Goal: Task Accomplishment & Management: Use online tool/utility

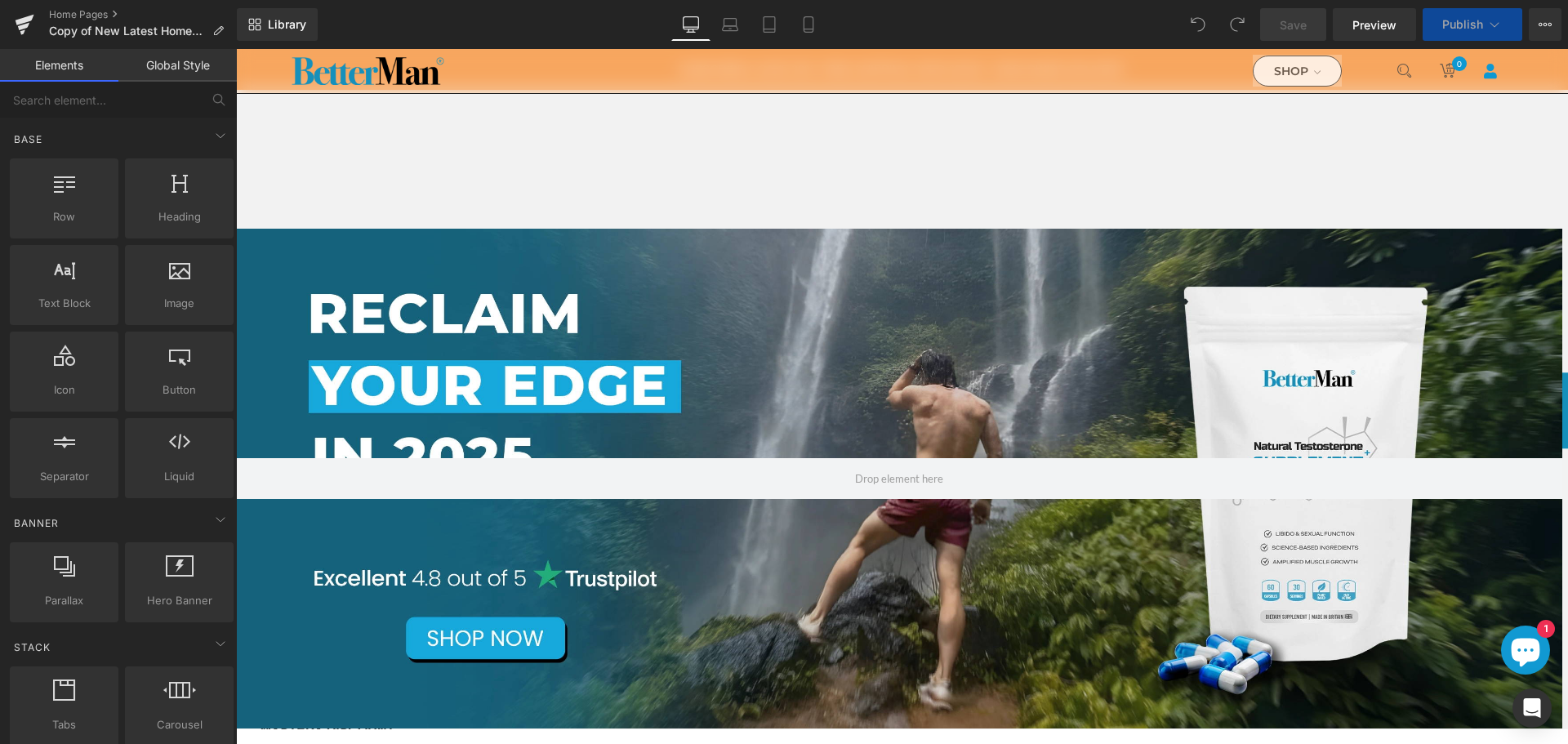
scroll to position [490, 0]
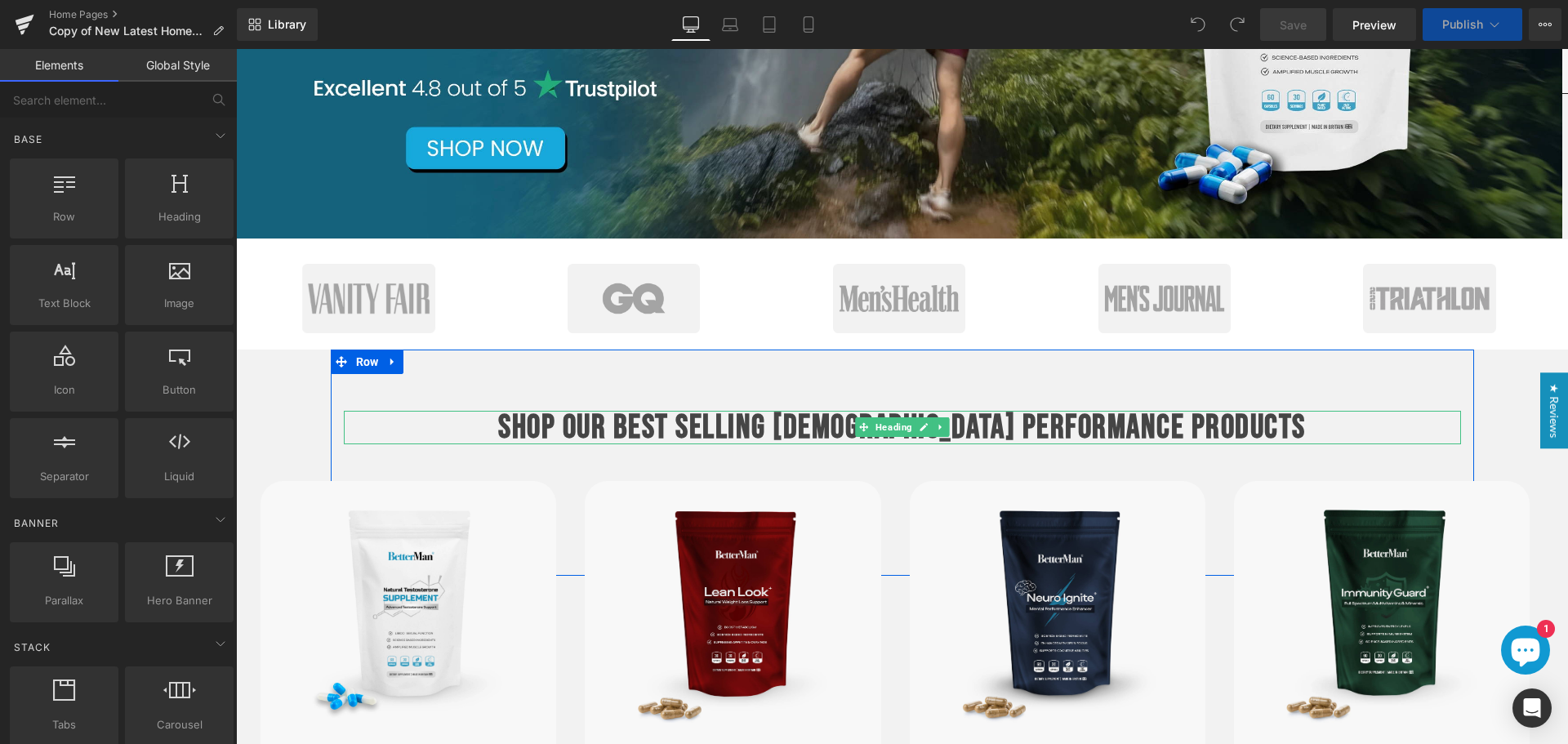
click at [843, 435] on b "SHOP OUR BEST SELLING [DEMOGRAPHIC_DATA] performance PRODUCTS" at bounding box center [902, 428] width 808 height 40
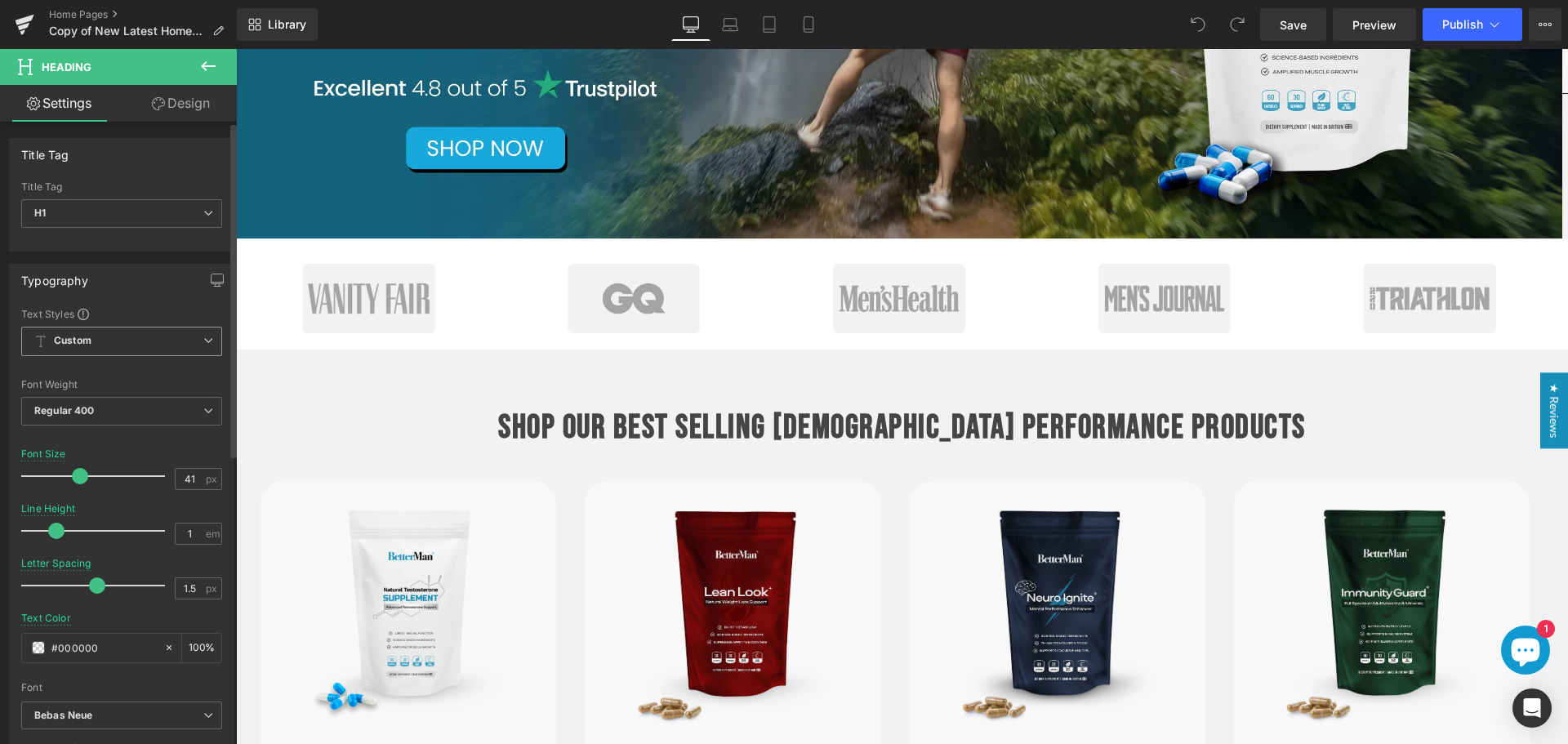
click at [142, 352] on span "Custom Setup Global Style" at bounding box center [121, 341] width 200 height 30
click at [134, 402] on div "Setup Global Style" at bounding box center [118, 407] width 195 height 39
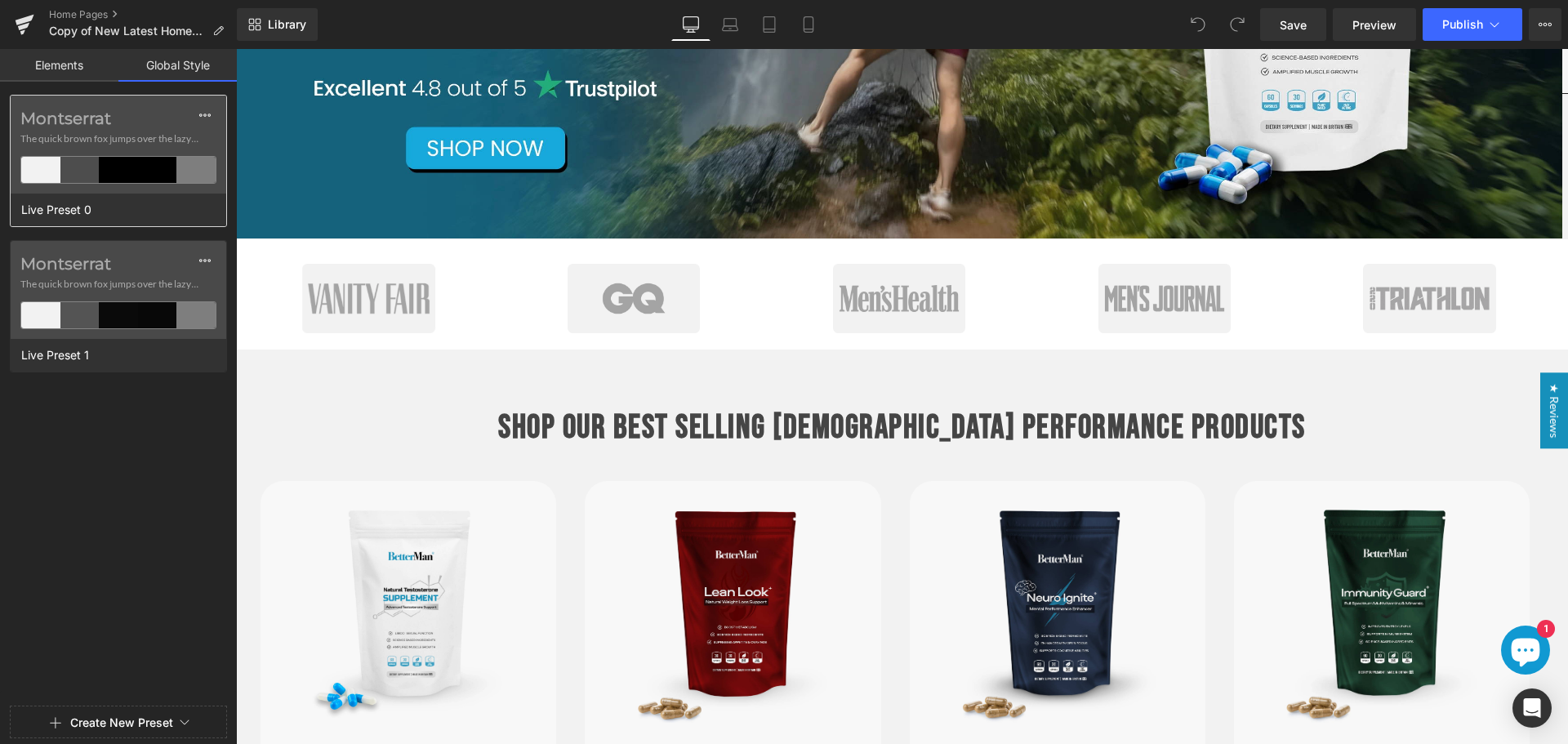
click at [96, 127] on label "Montserrat" at bounding box center [119, 118] width 196 height 20
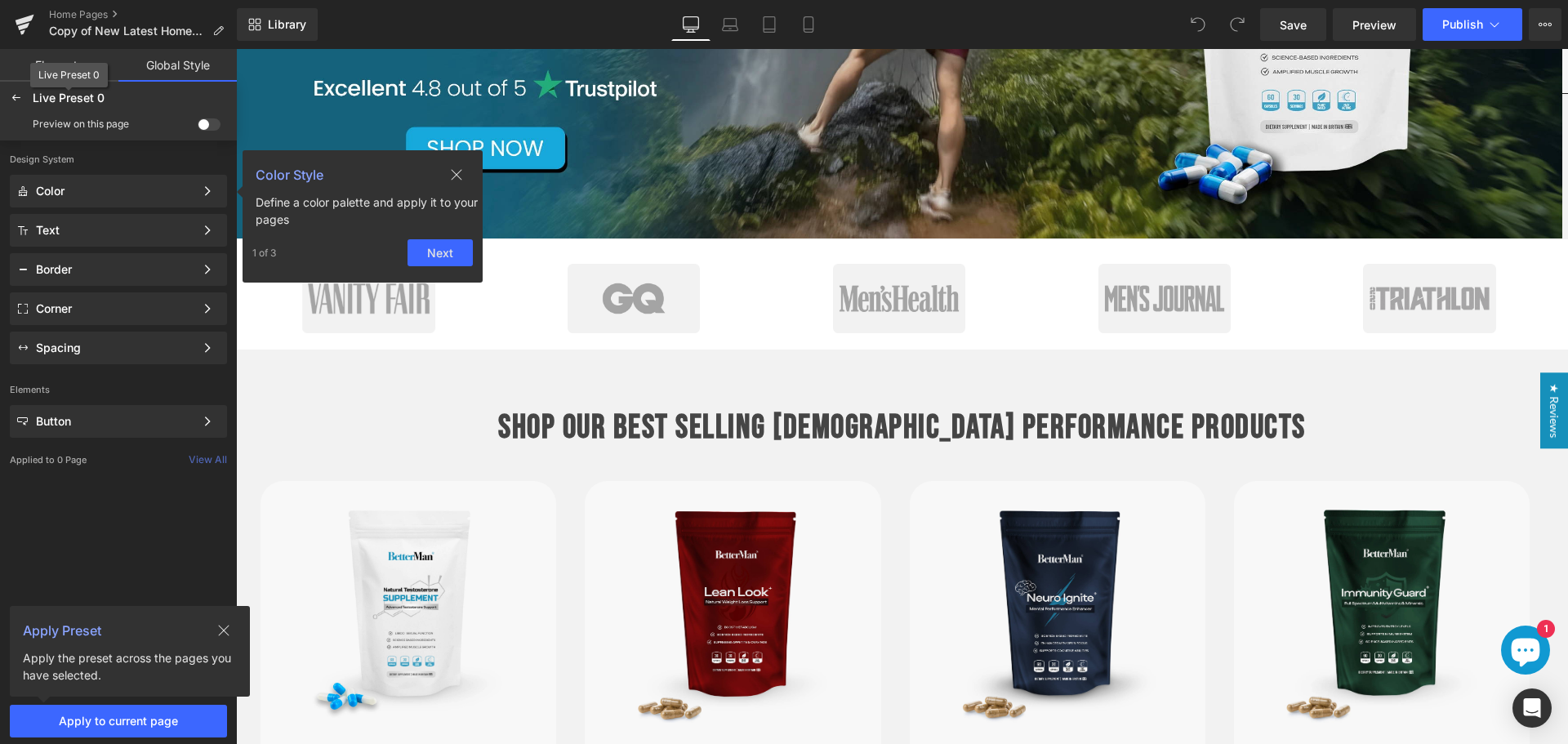
click at [86, 101] on span "Live Preset 0" at bounding box center [68, 97] width 71 height 15
click at [103, 101] on span "Live Preset 0" at bounding box center [68, 97] width 71 height 15
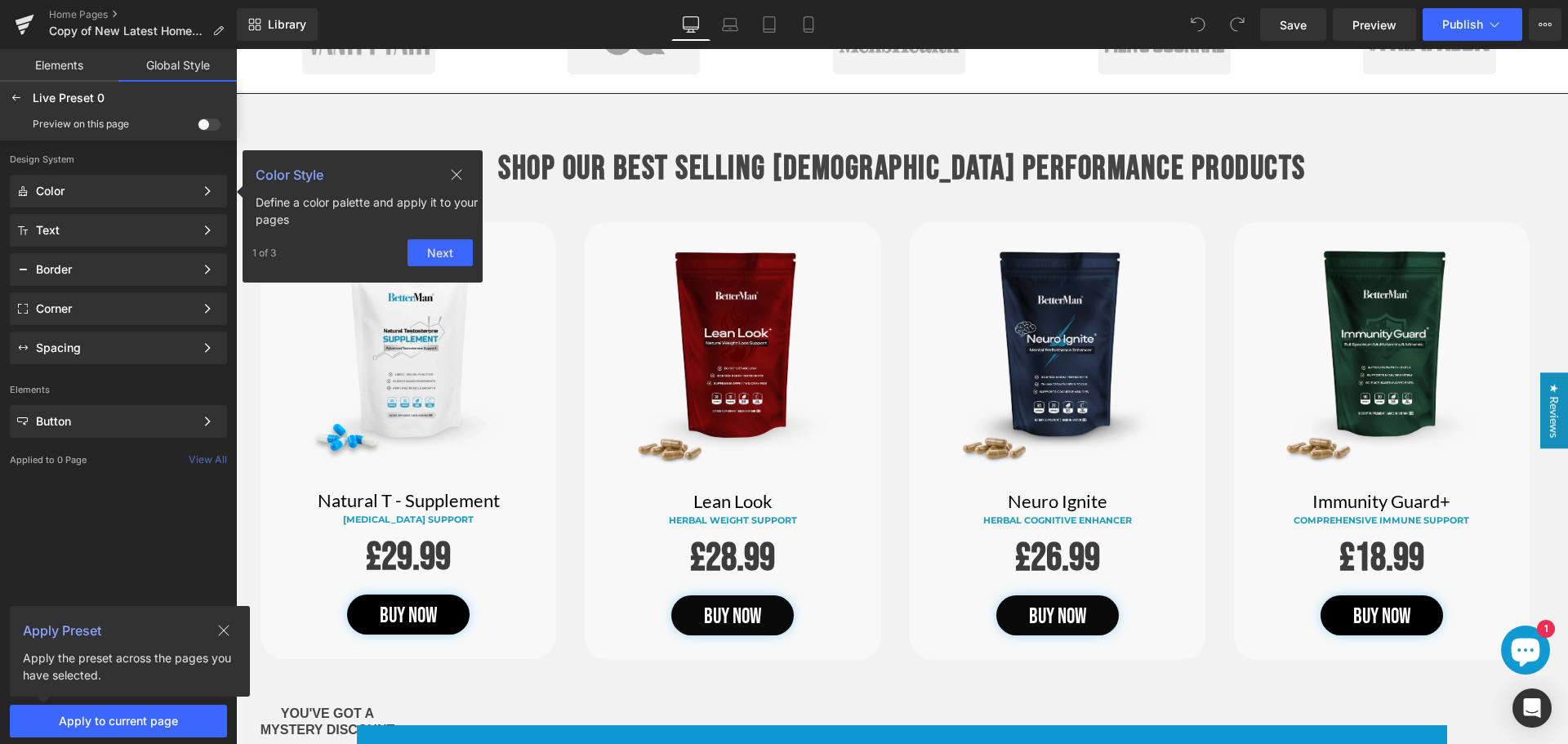
scroll to position [653, 0]
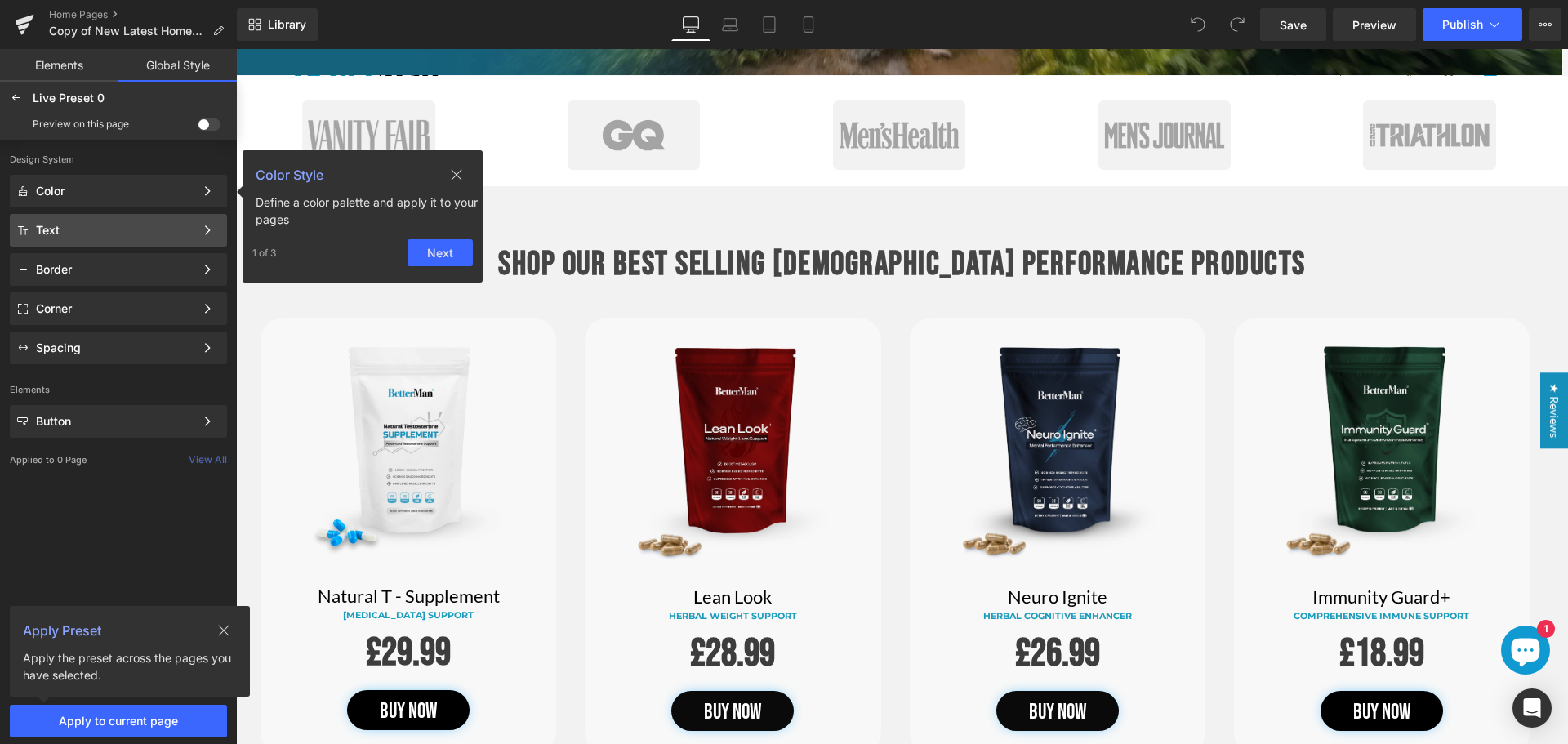
click at [143, 224] on div "Text" at bounding box center [115, 229] width 159 height 13
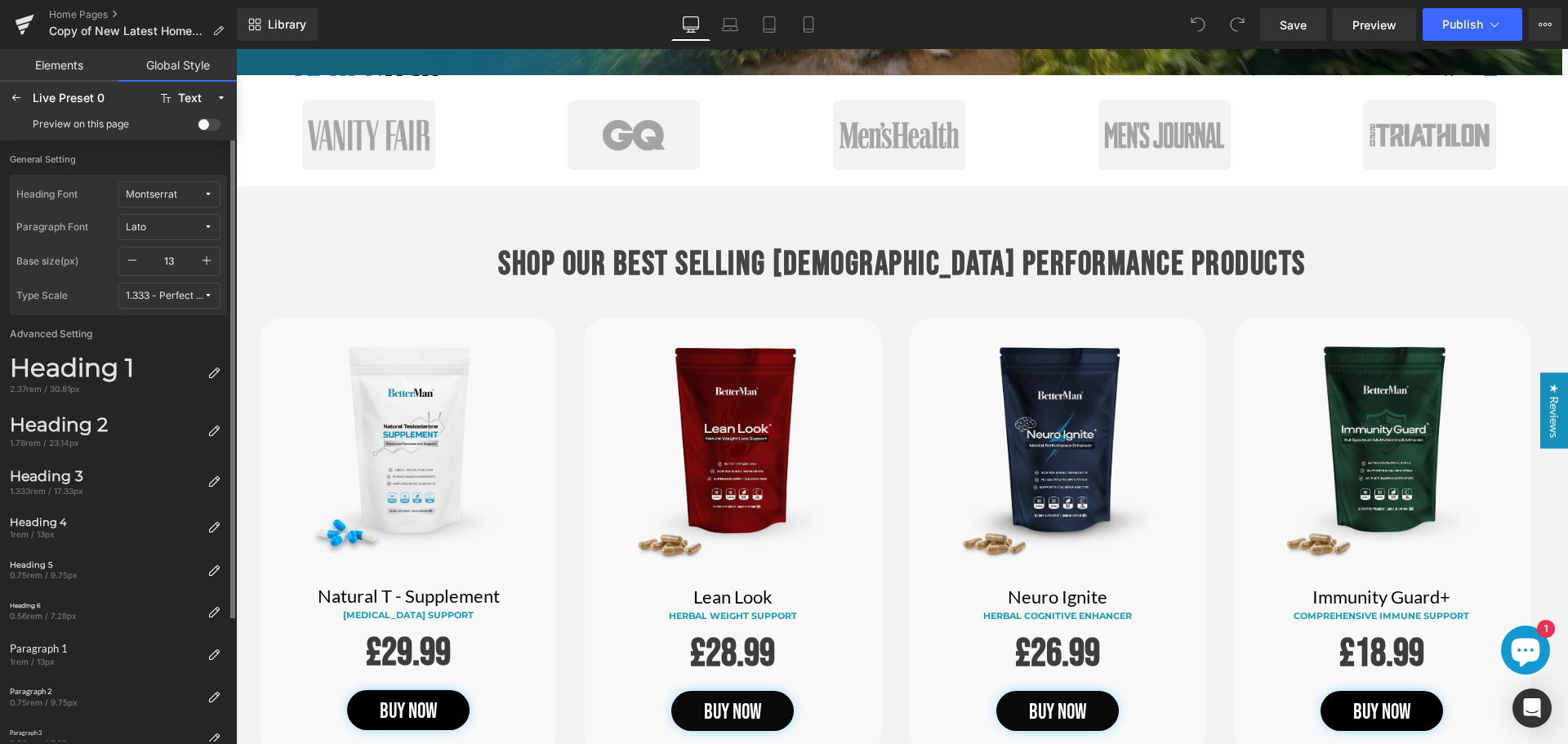
click at [152, 192] on div "Montserrat" at bounding box center [152, 194] width 52 height 12
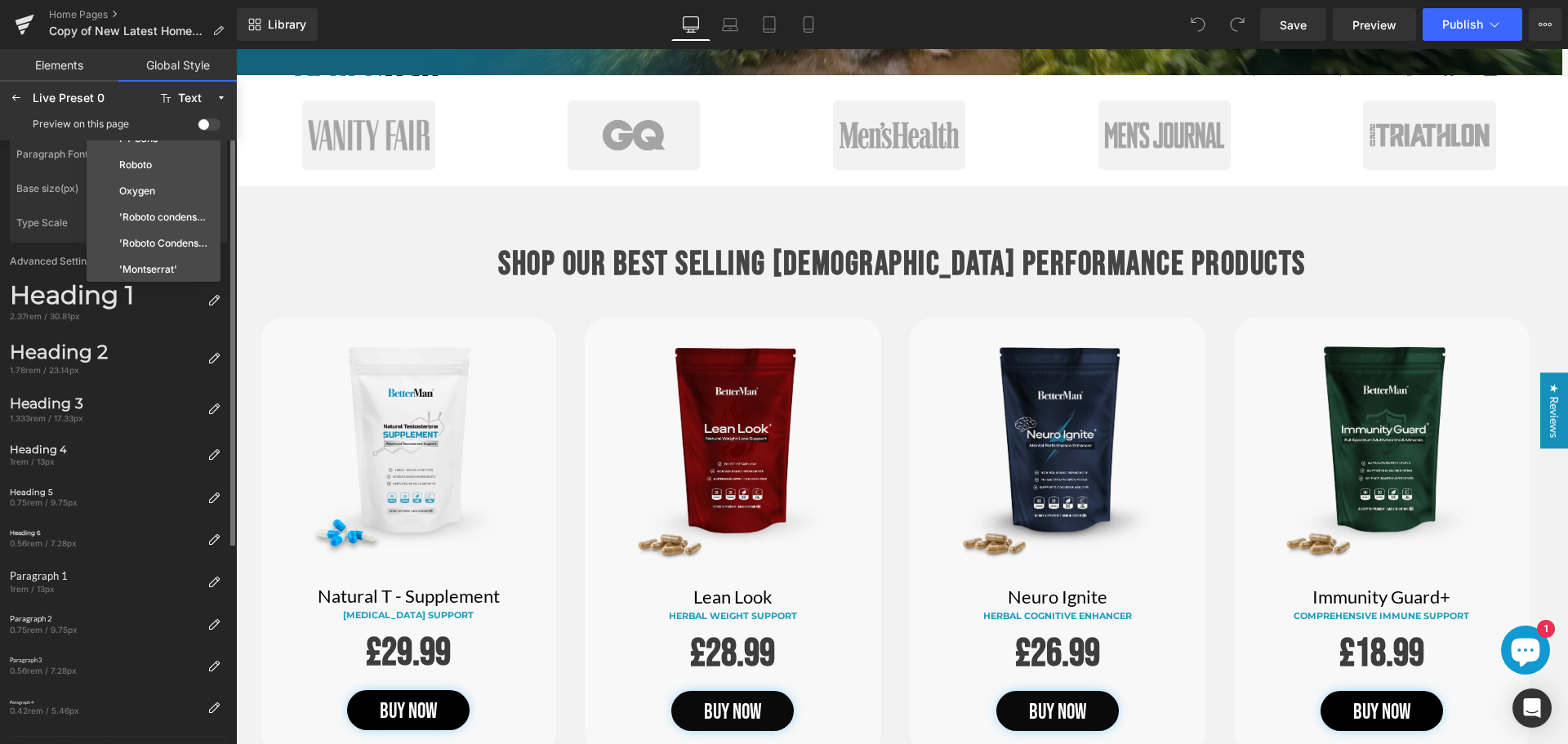
scroll to position [0, 0]
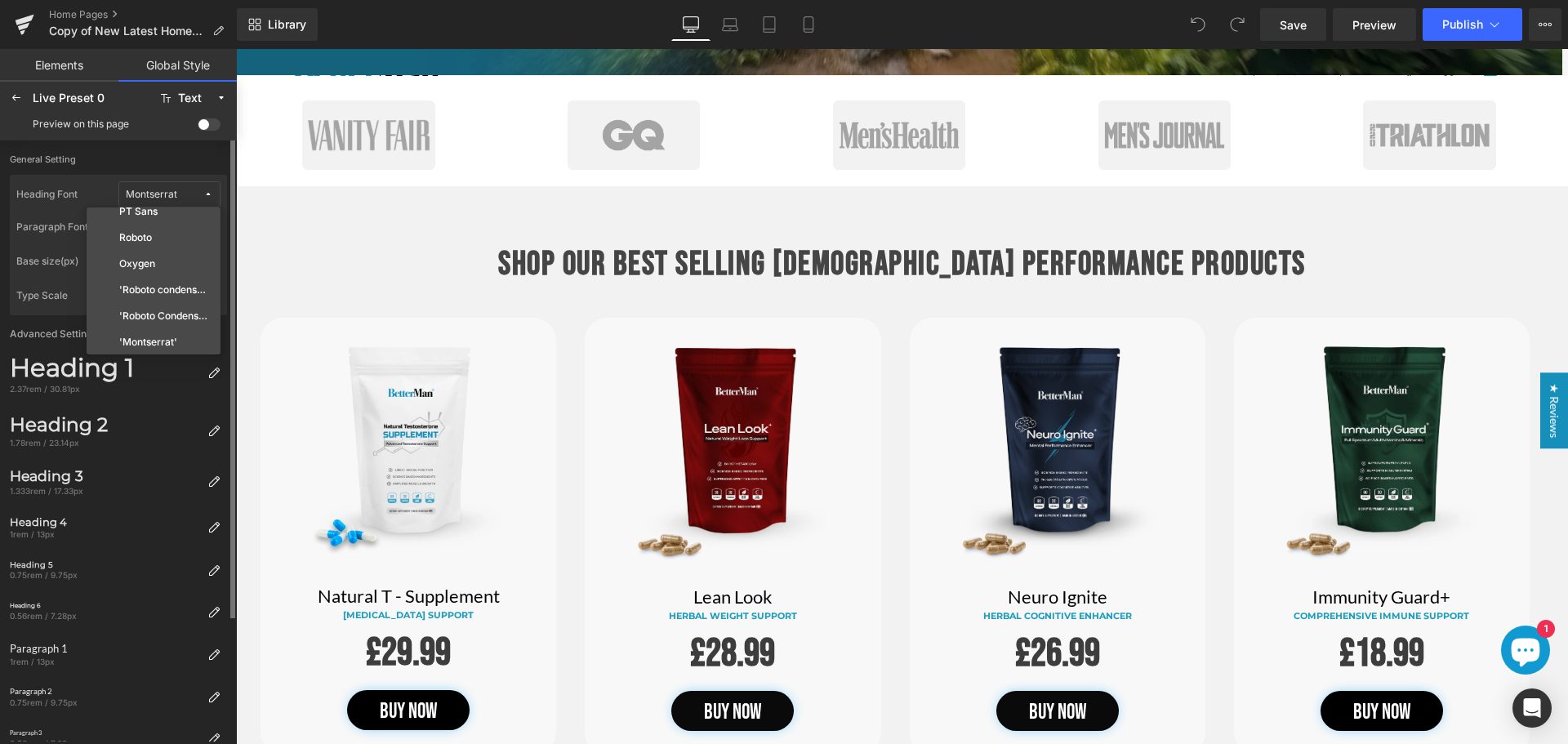
click at [97, 144] on div "General Setting Heading Font Montserrat Default Lato Open Sans Bebas Neue Monts…" at bounding box center [118, 441] width 237 height 601
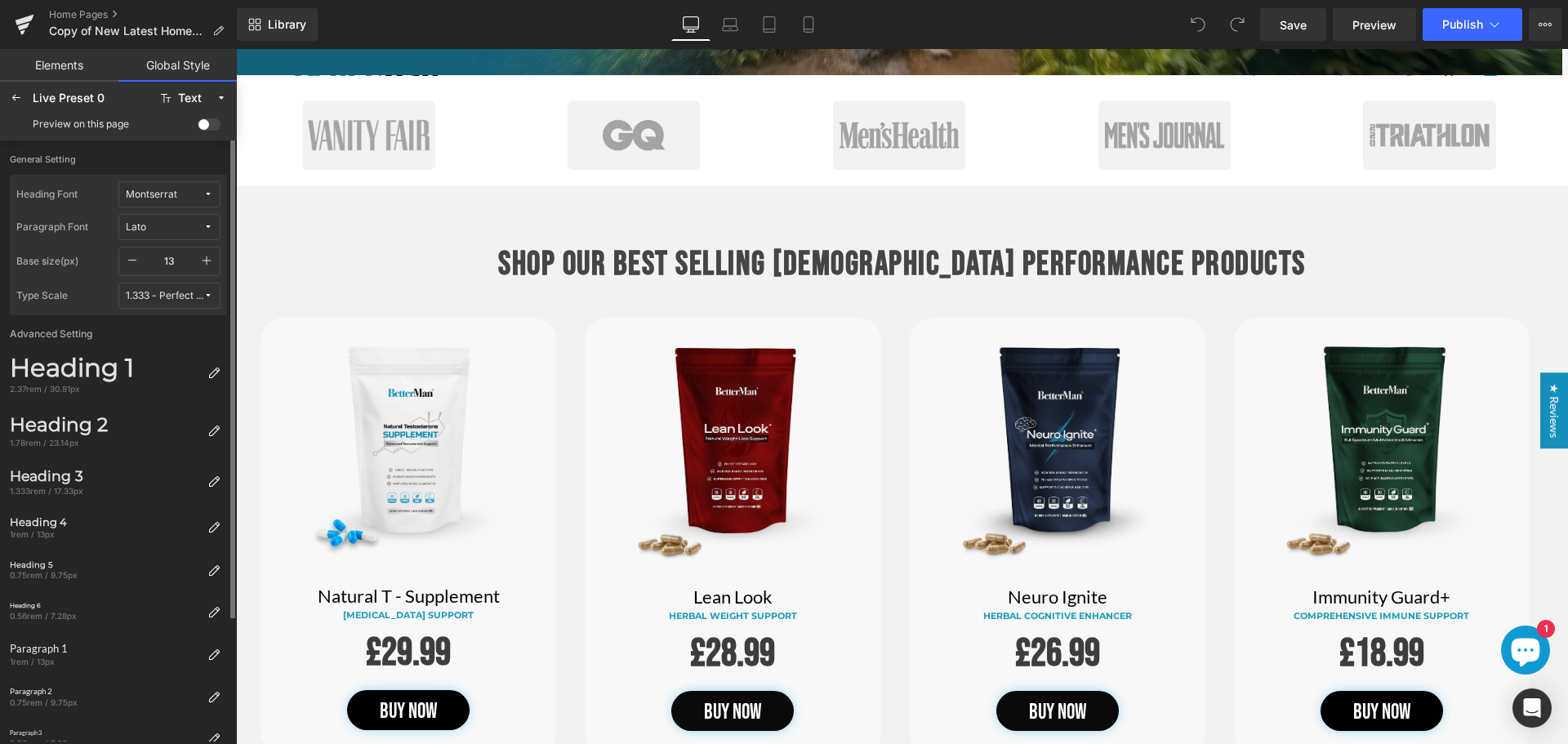
click at [197, 188] on span "Montserrat" at bounding box center [165, 194] width 77 height 12
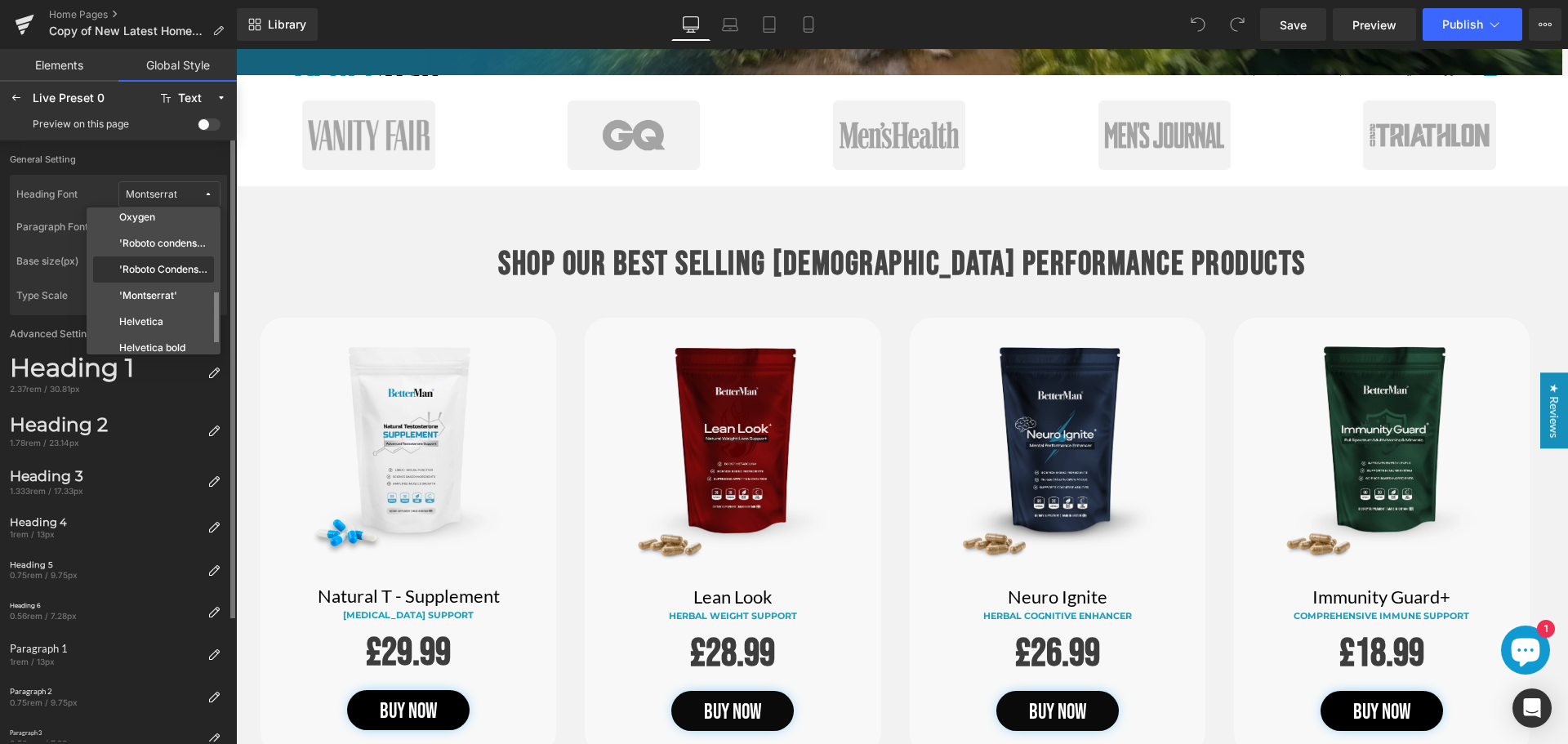
scroll to position [81, 0]
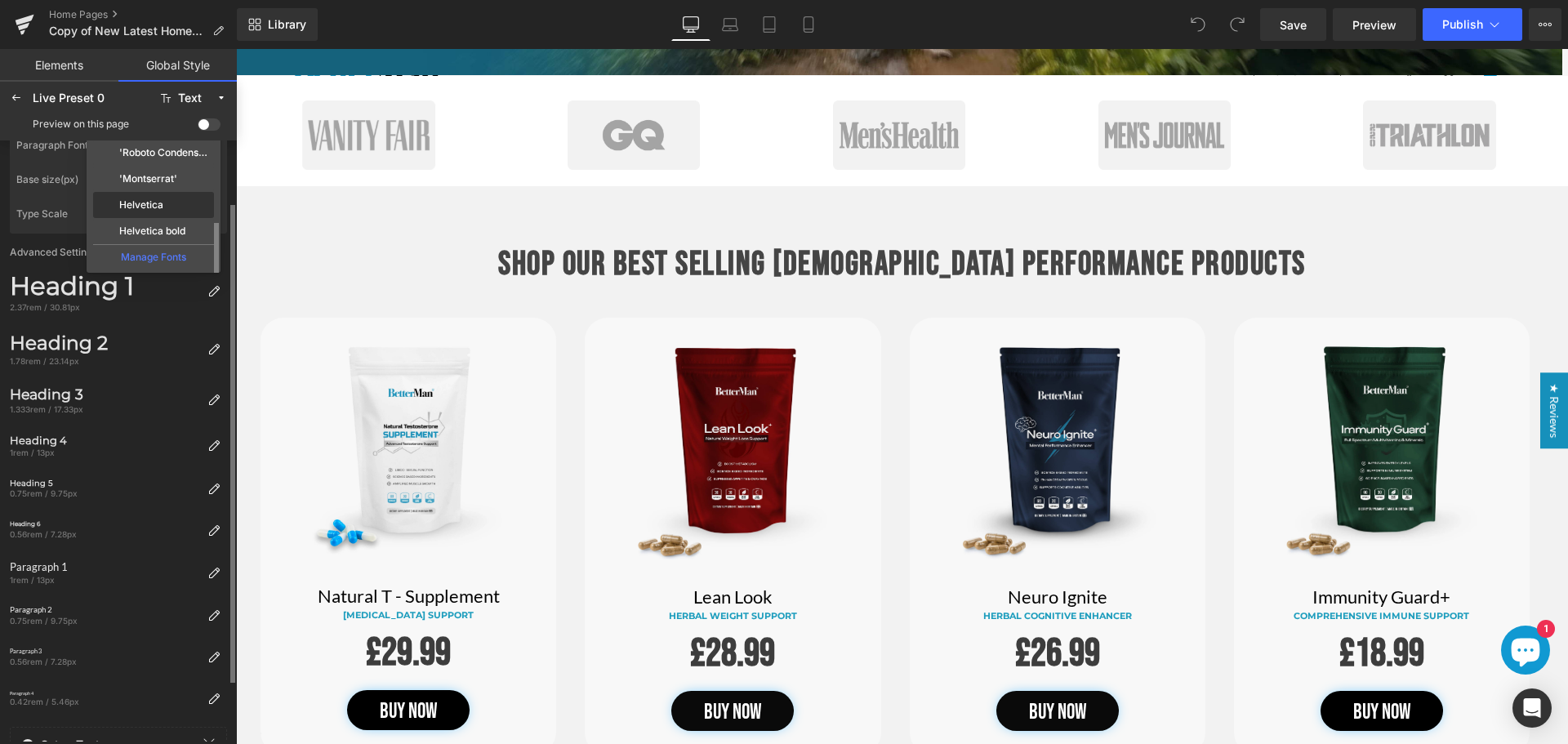
click at [162, 197] on div "Helvetica" at bounding box center [154, 204] width 121 height 26
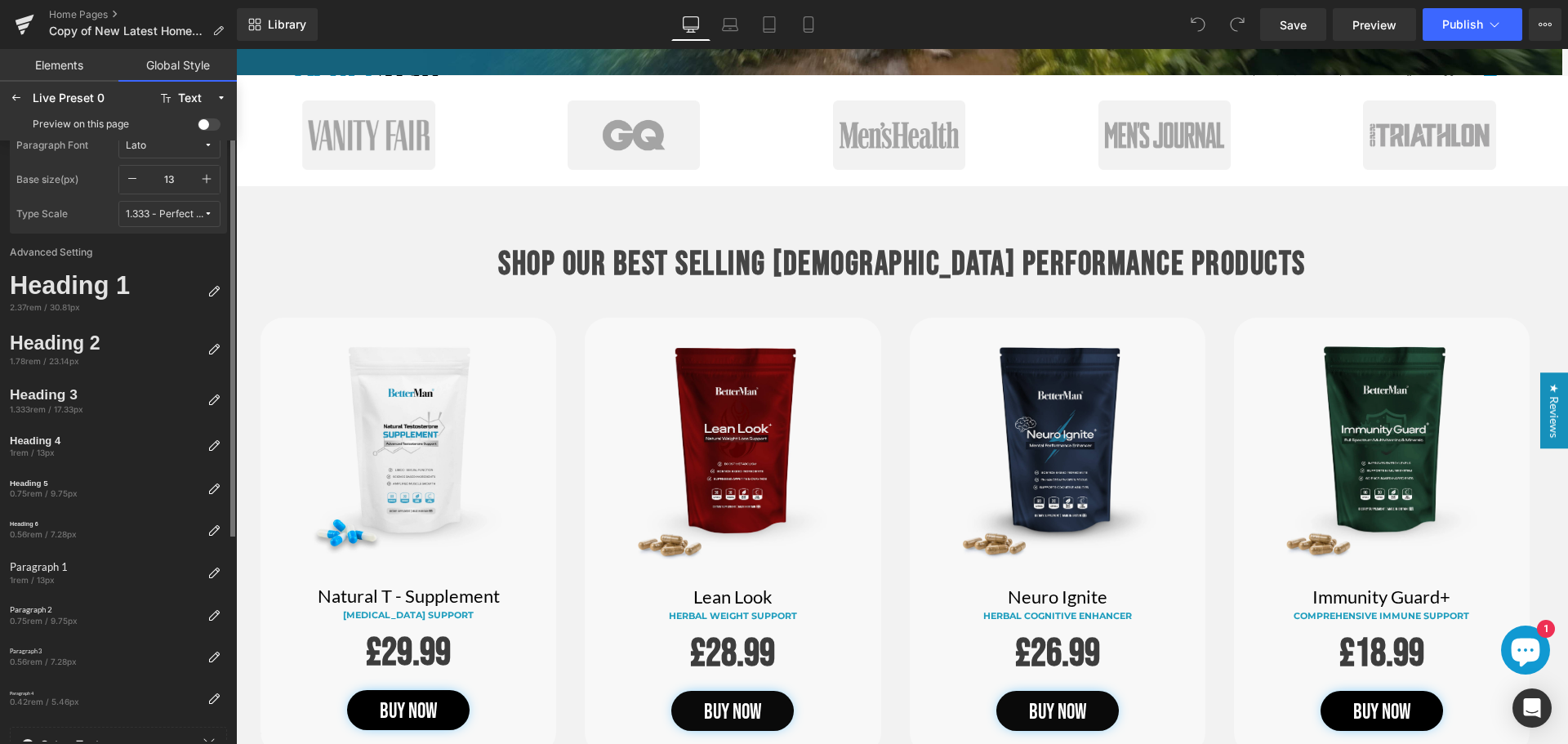
scroll to position [0, 0]
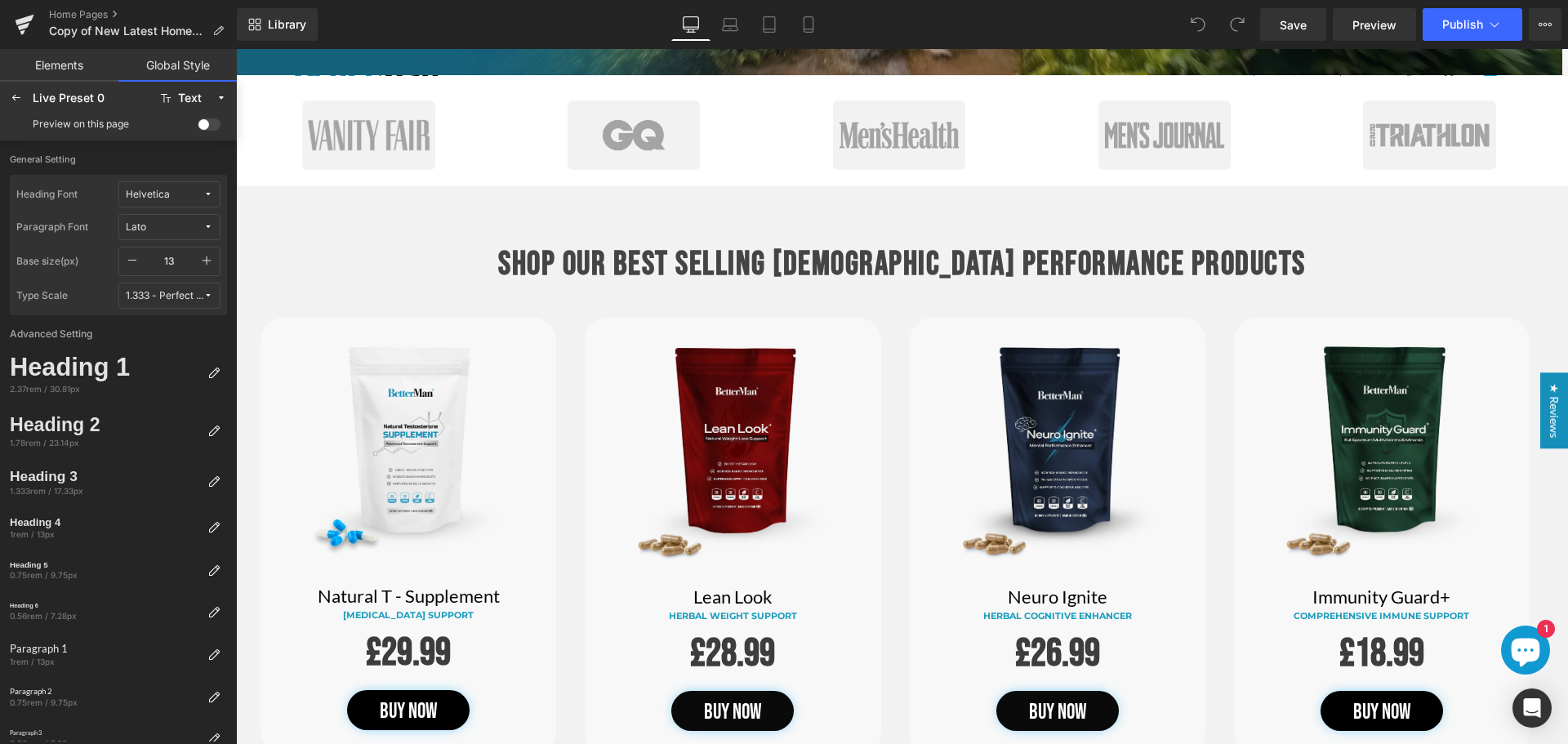
click at [202, 122] on span at bounding box center [208, 124] width 23 height 12
click at [197, 127] on input "checkbox" at bounding box center [197, 127] width 0 height 0
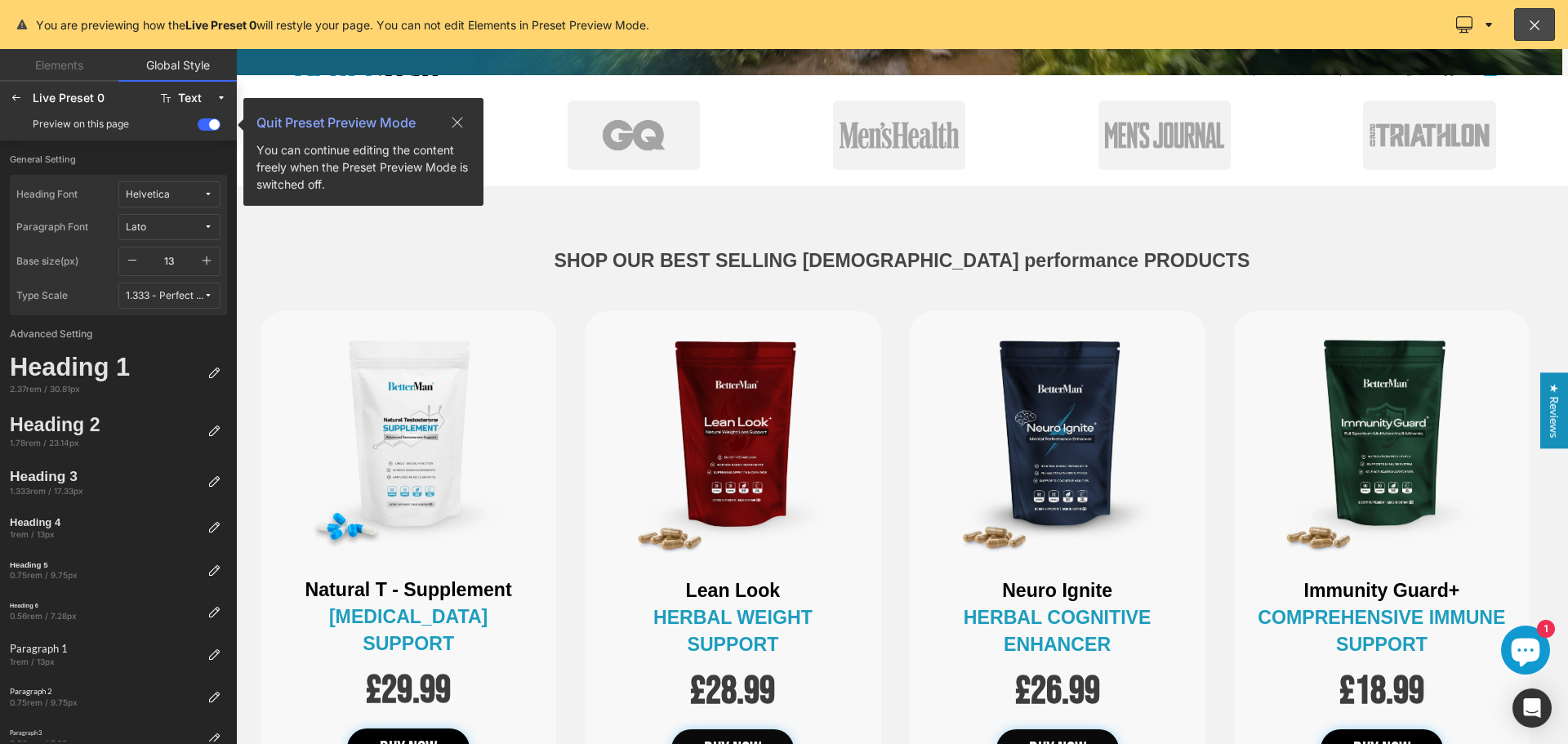
click at [203, 127] on span at bounding box center [208, 124] width 23 height 12
click at [197, 127] on input "checkbox" at bounding box center [197, 127] width 0 height 0
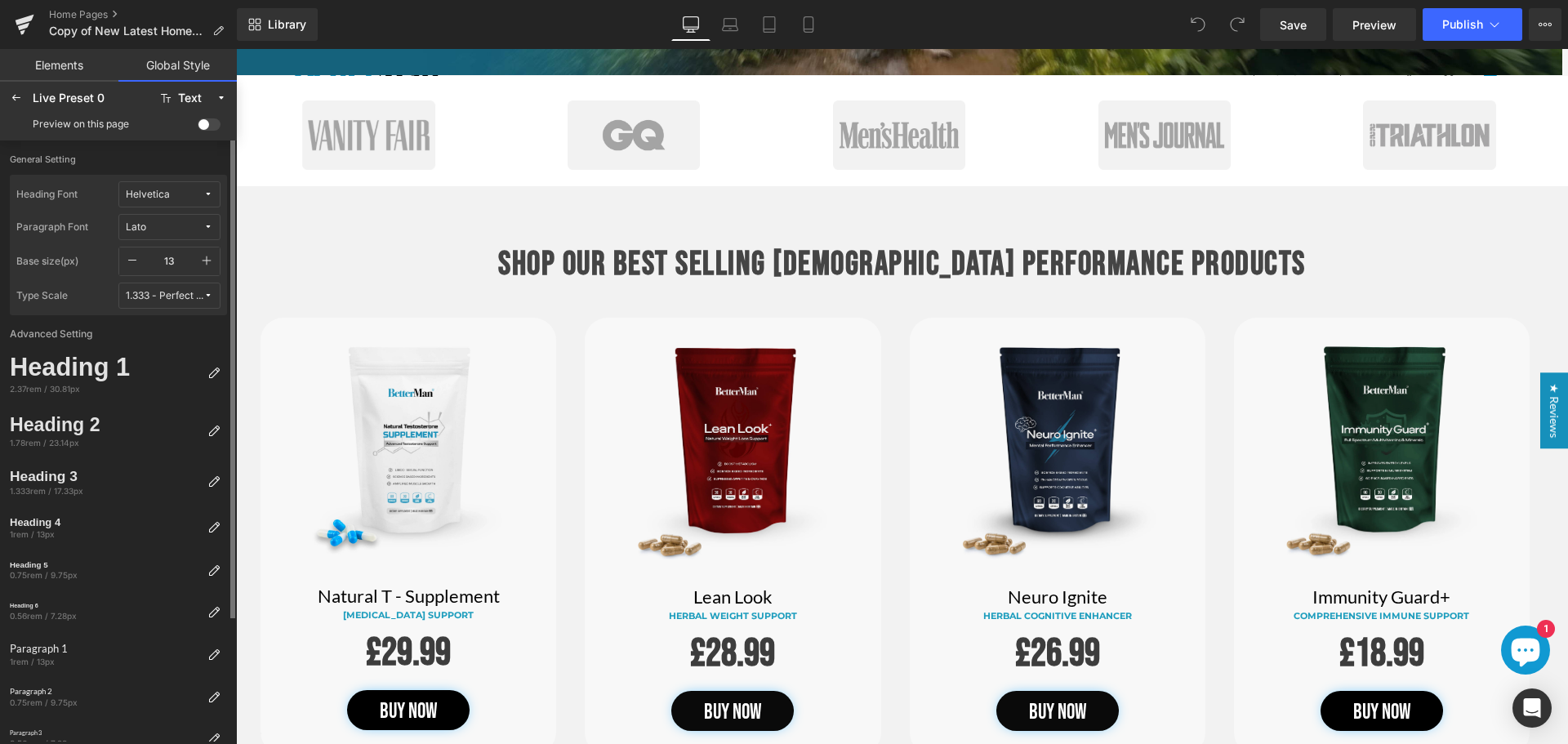
click at [207, 260] on icon "button" at bounding box center [206, 260] width 13 height 13
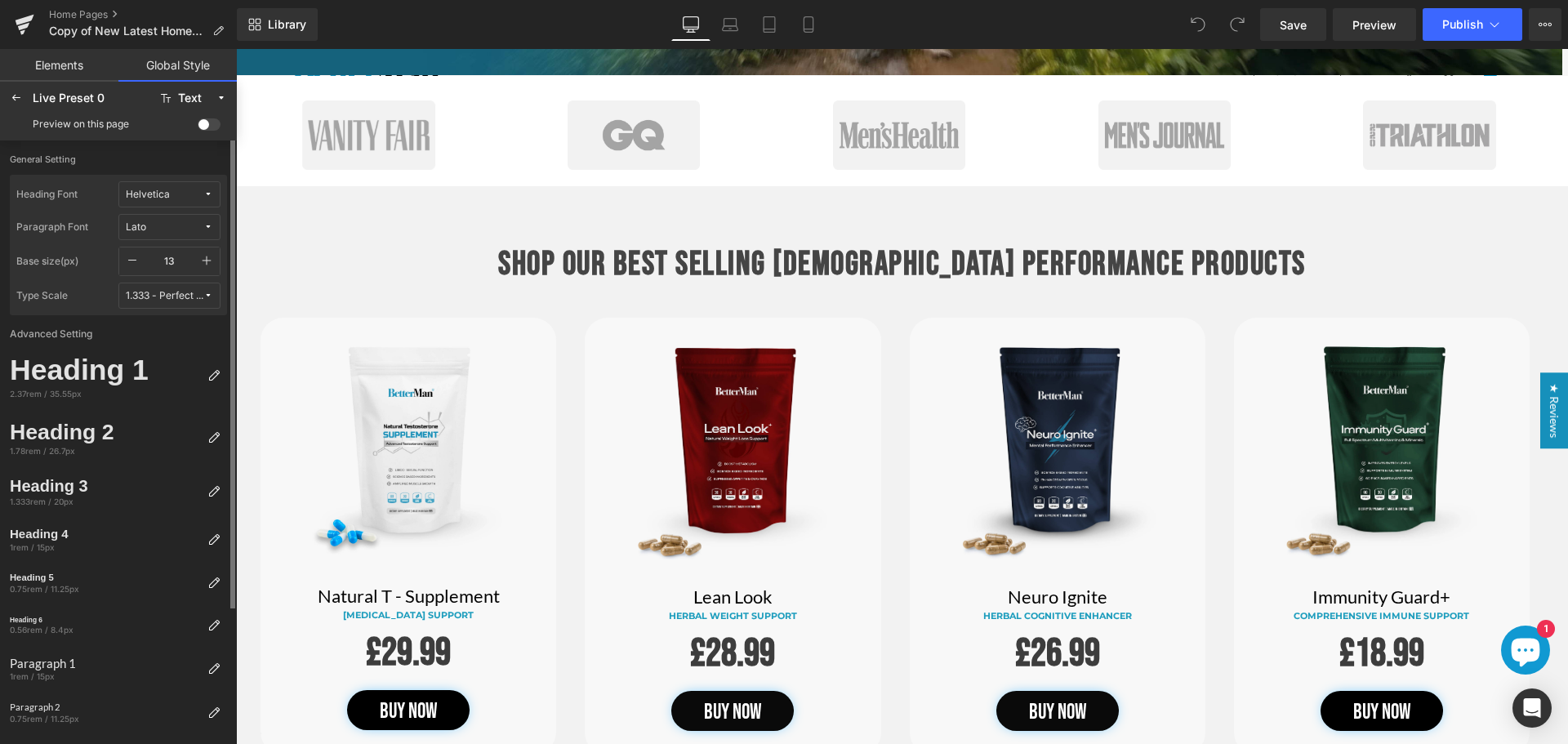
click at [207, 260] on icon "button" at bounding box center [206, 260] width 13 height 13
click at [207, 259] on icon "button" at bounding box center [206, 260] width 13 height 13
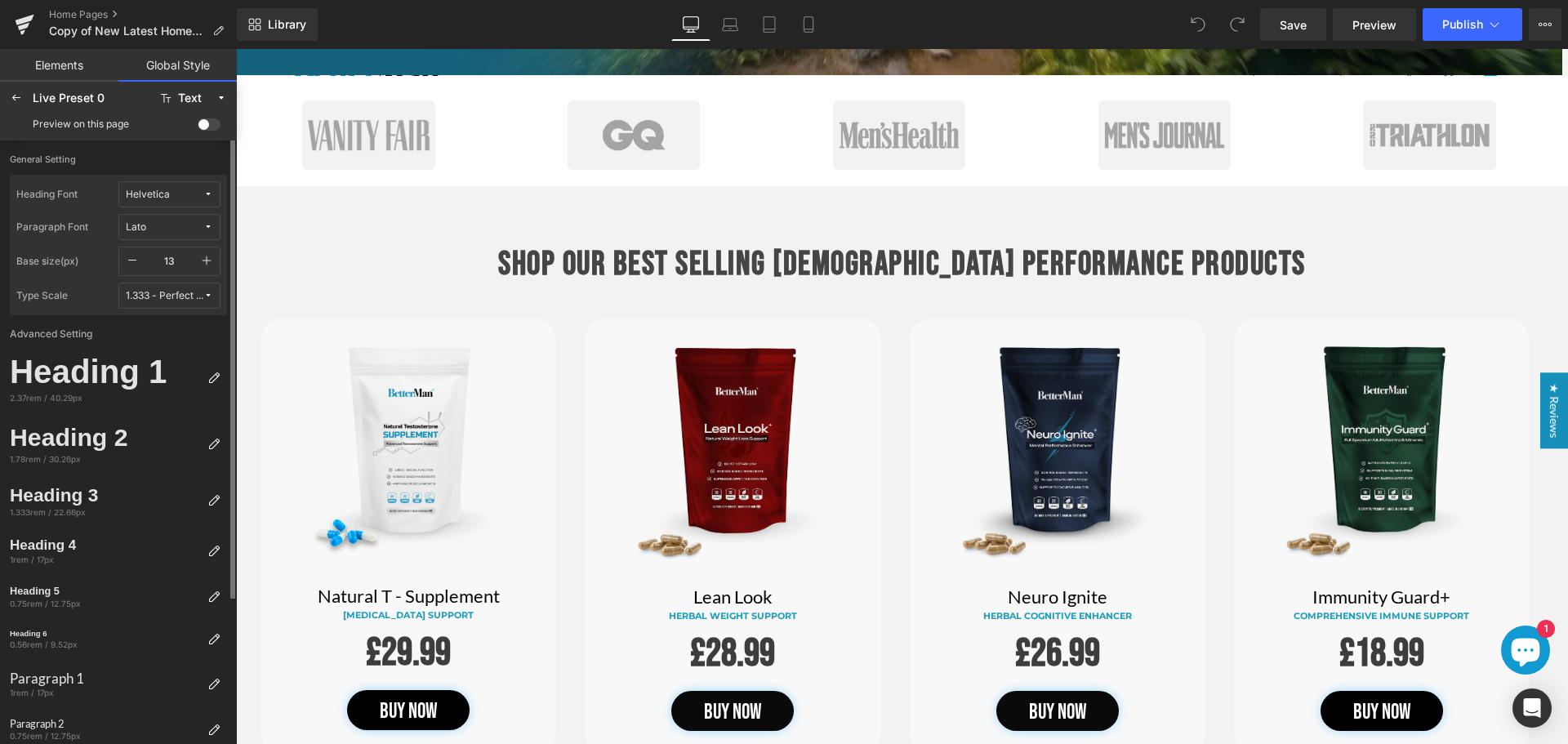
click at [207, 259] on icon "button" at bounding box center [206, 260] width 13 height 13
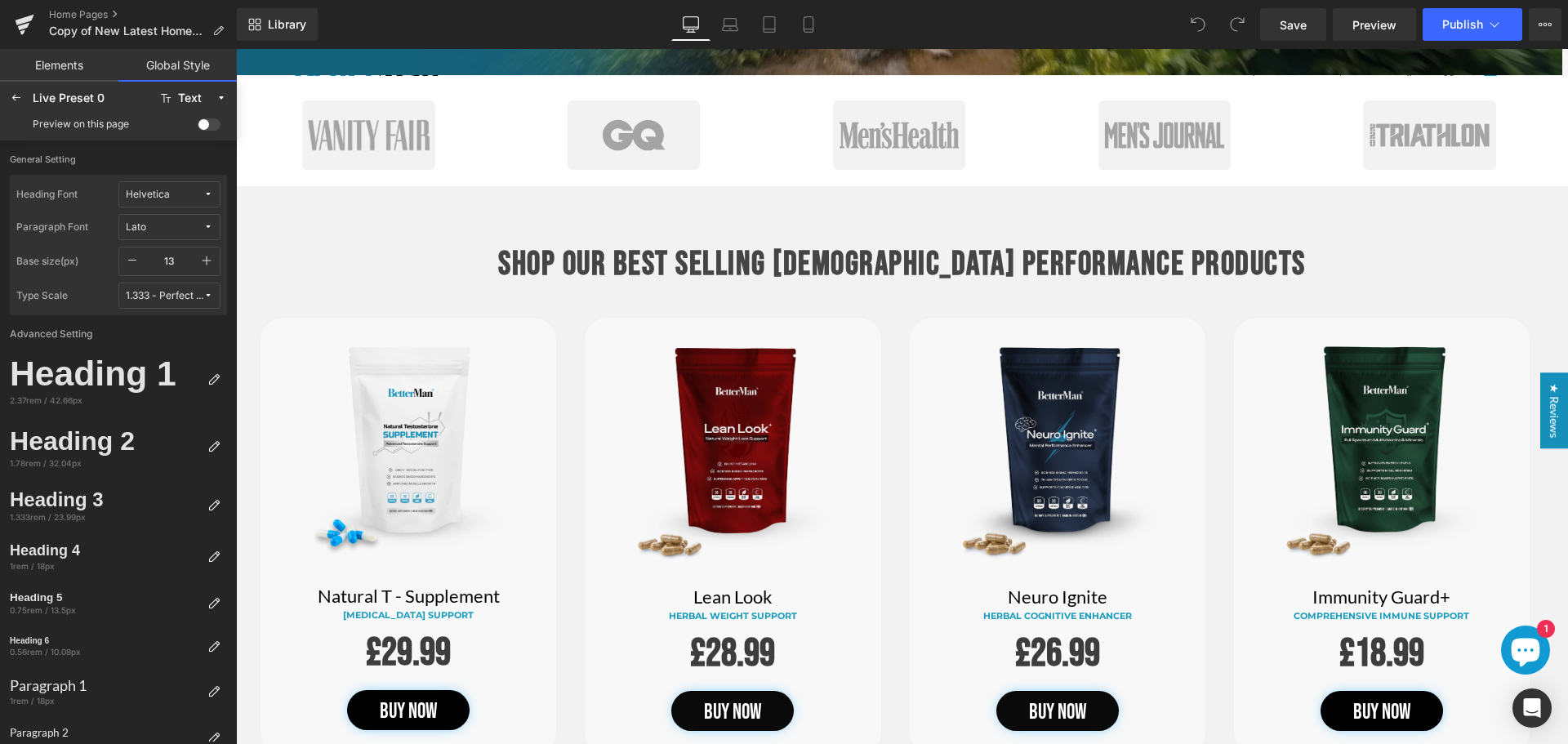
click at [207, 115] on div "Preview on this page" at bounding box center [118, 124] width 230 height 26
click at [206, 123] on span at bounding box center [208, 124] width 23 height 12
click at [197, 127] on input "checkbox" at bounding box center [197, 127] width 0 height 0
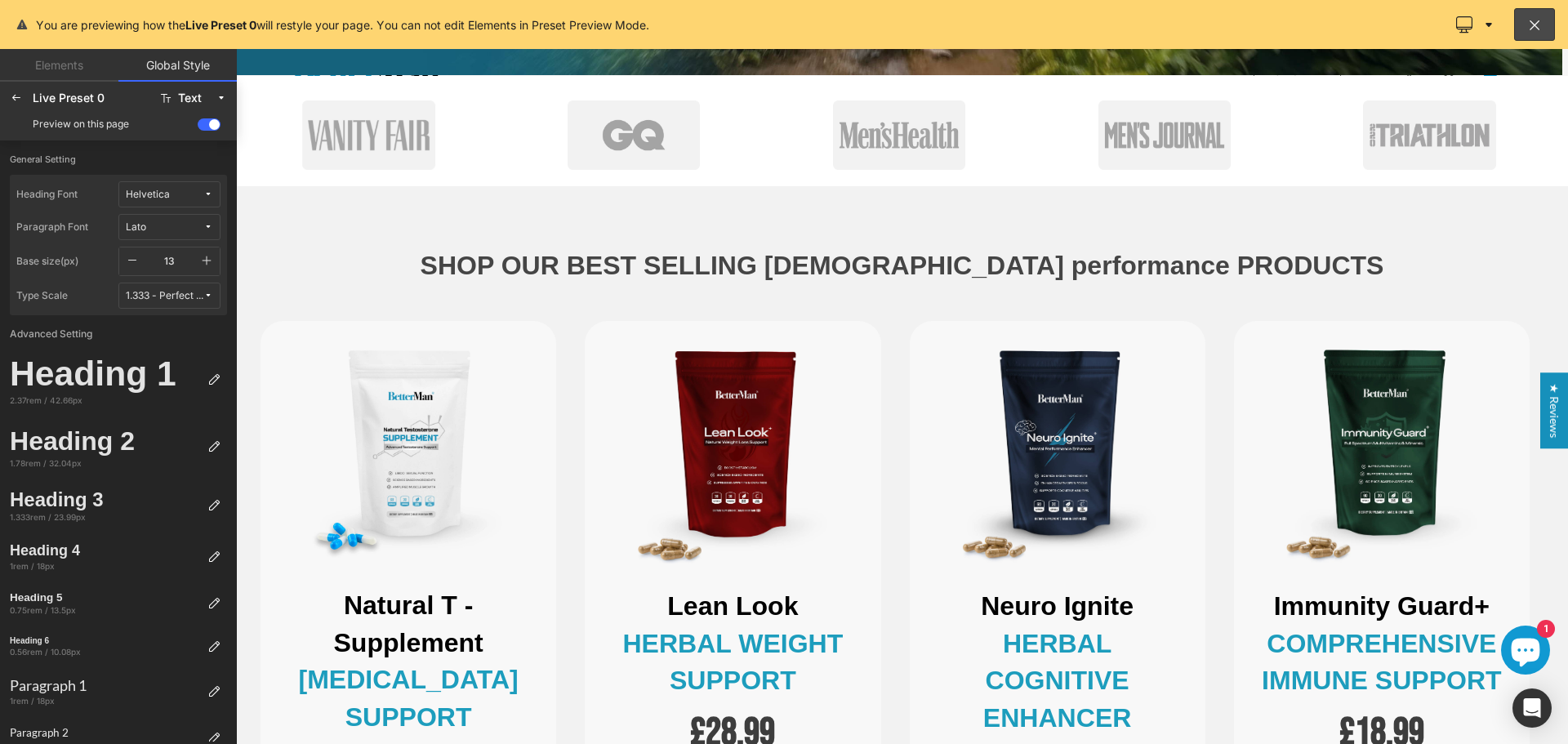
click at [206, 123] on span at bounding box center [208, 124] width 23 height 12
click at [197, 127] on input "checkbox" at bounding box center [197, 127] width 0 height 0
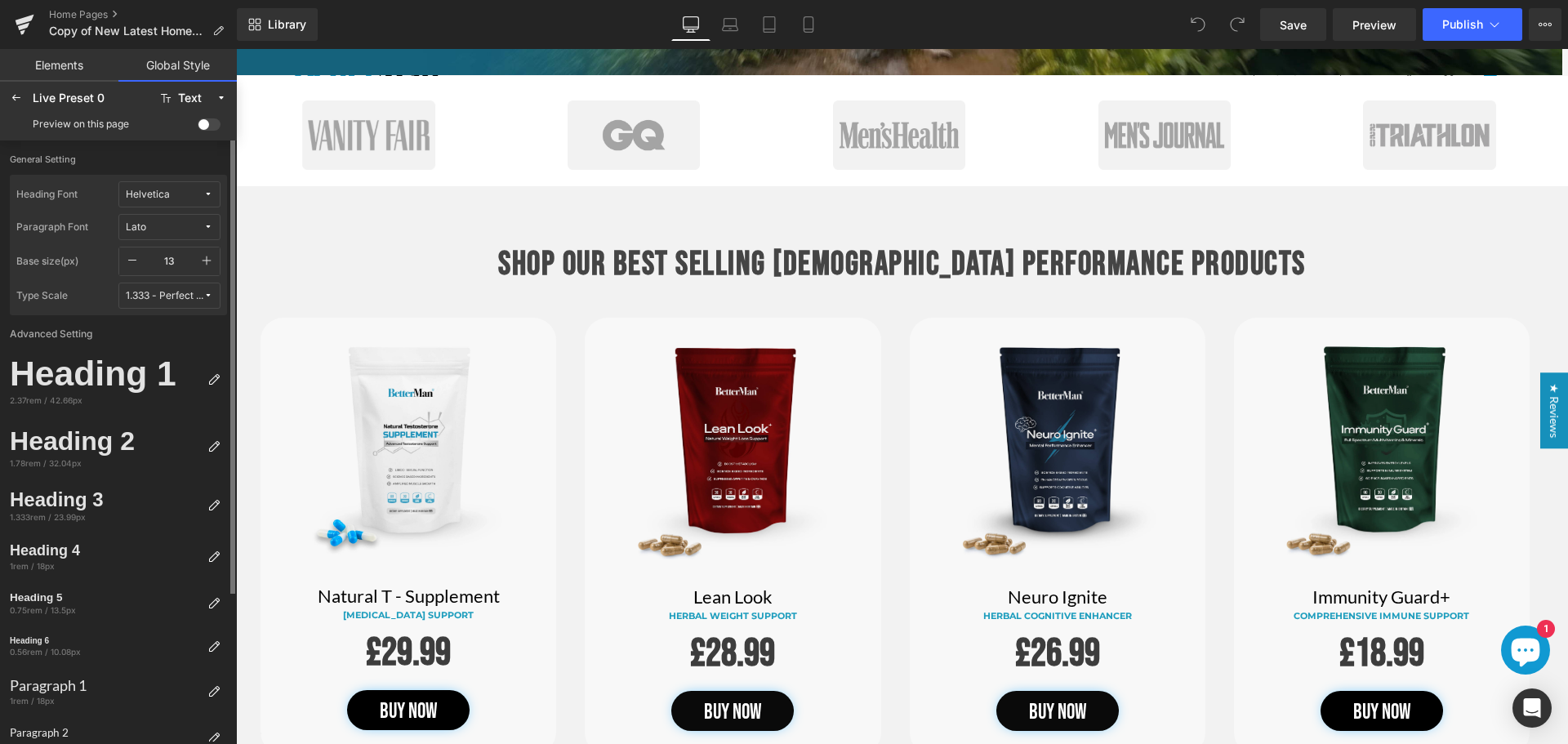
click at [210, 265] on icon "button" at bounding box center [206, 260] width 13 height 13
click at [210, 253] on button "button" at bounding box center [206, 261] width 26 height 28
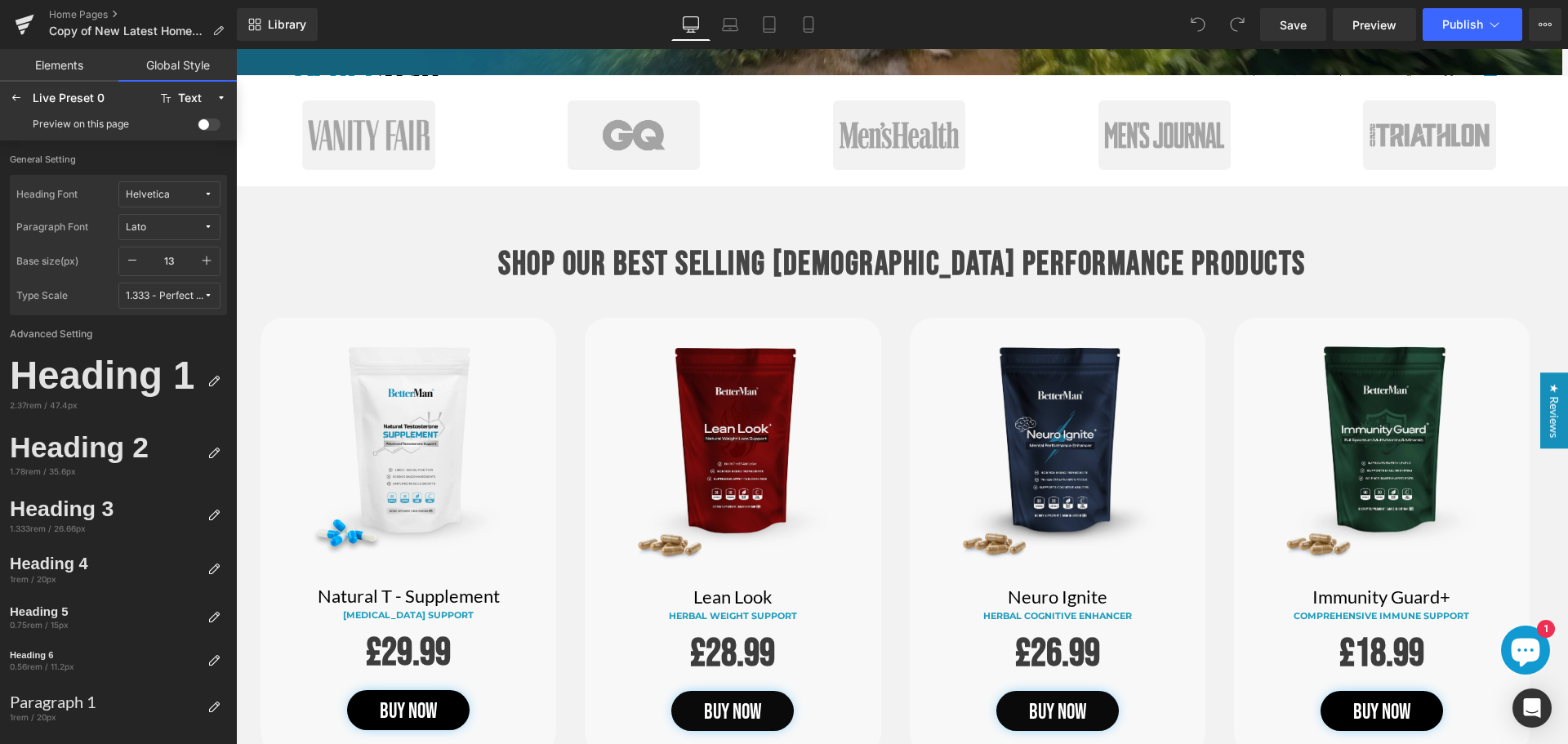
click at [200, 119] on span at bounding box center [208, 124] width 23 height 12
click at [197, 127] on input "checkbox" at bounding box center [197, 127] width 0 height 0
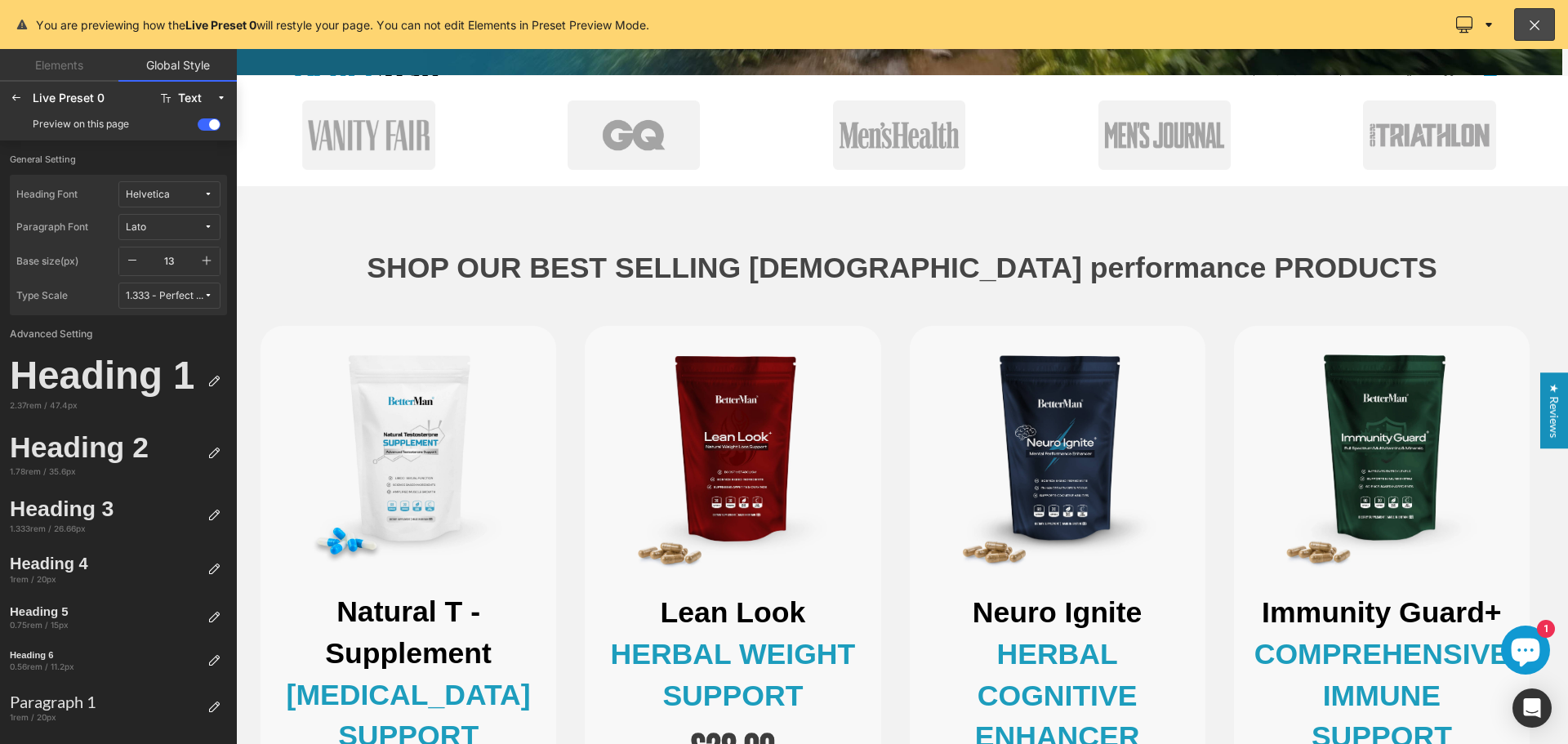
click at [200, 119] on span at bounding box center [208, 124] width 23 height 12
click at [197, 127] on input "checkbox" at bounding box center [197, 127] width 0 height 0
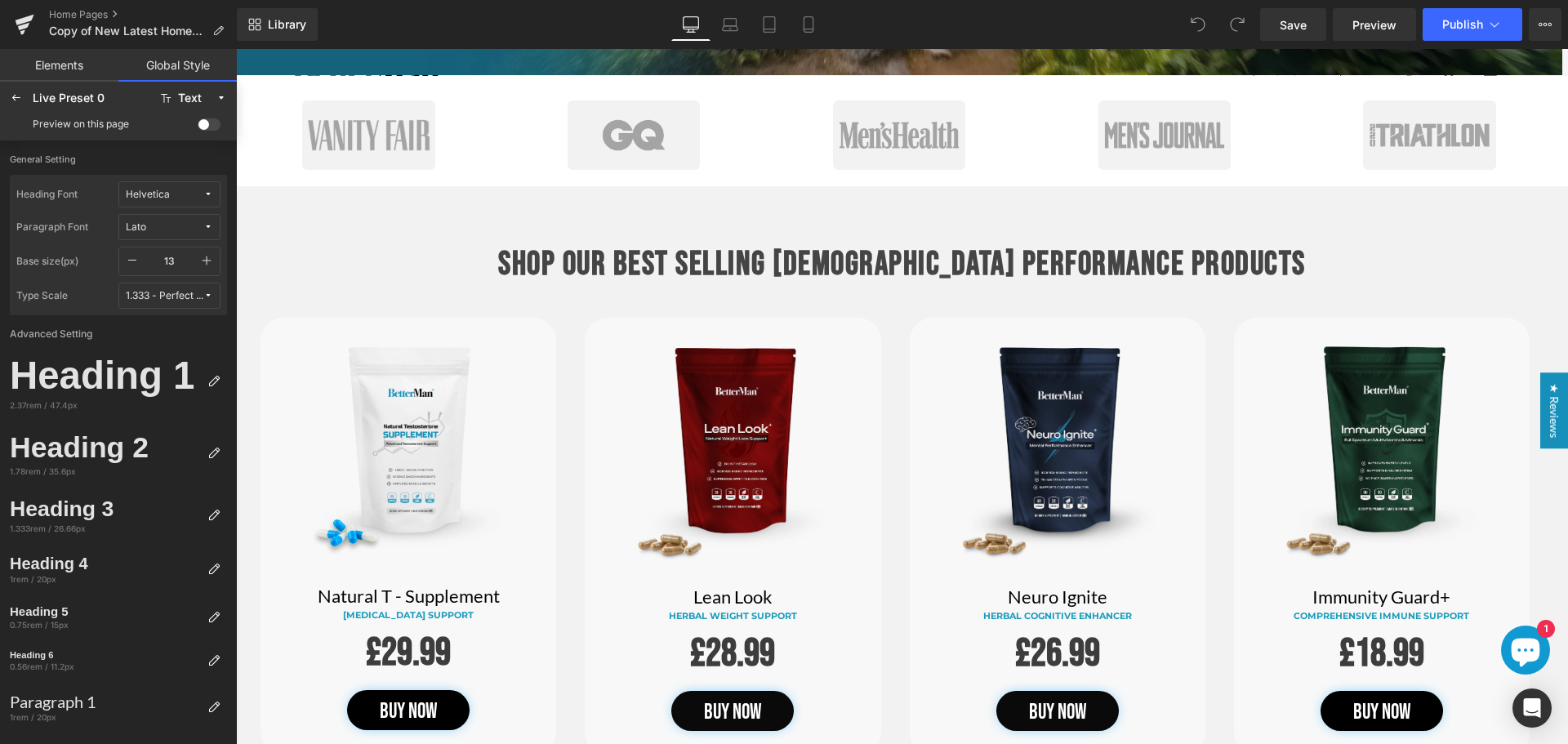
click at [200, 119] on span at bounding box center [208, 124] width 23 height 12
click at [197, 127] on input "checkbox" at bounding box center [197, 127] width 0 height 0
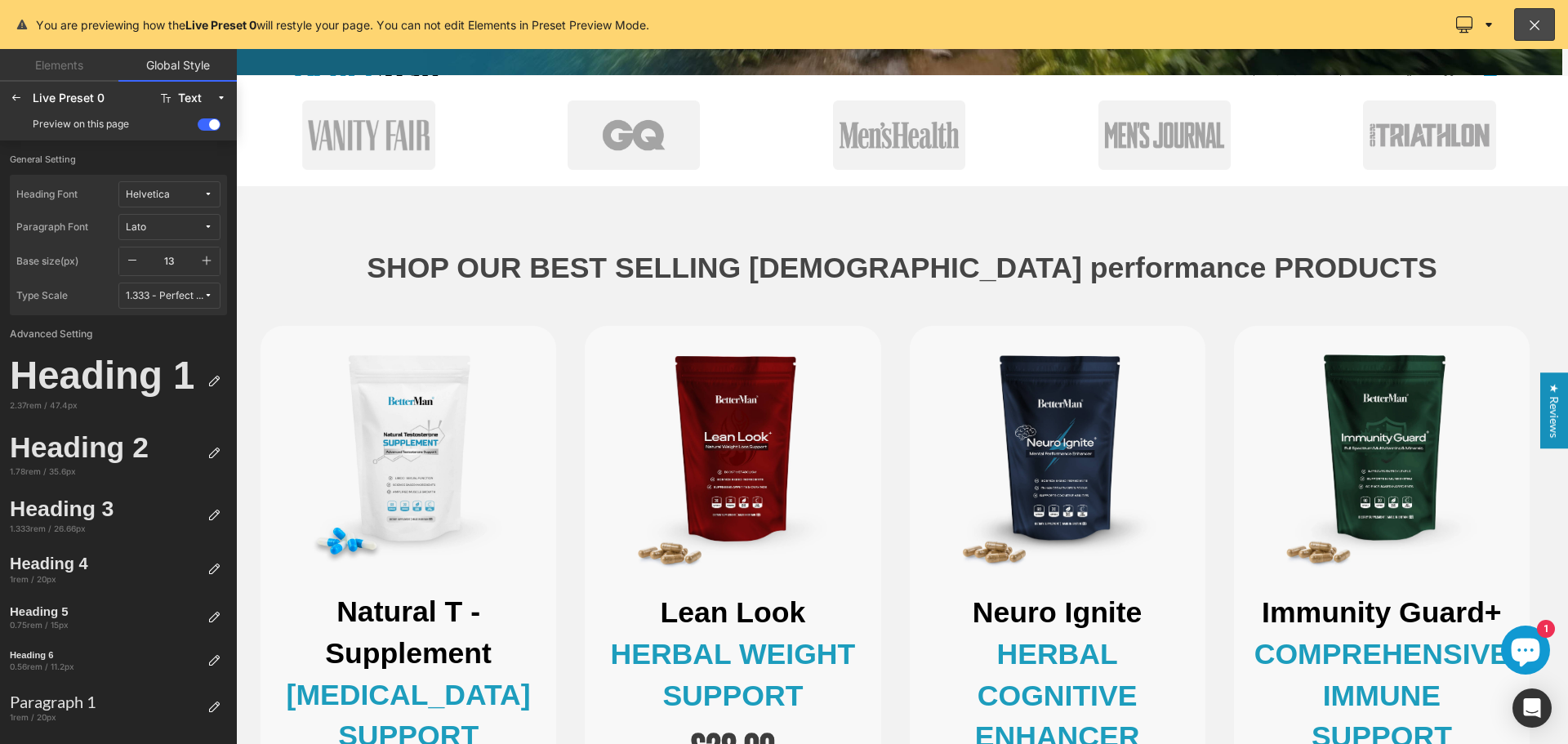
click at [183, 195] on span "Helvetica" at bounding box center [165, 194] width 77 height 12
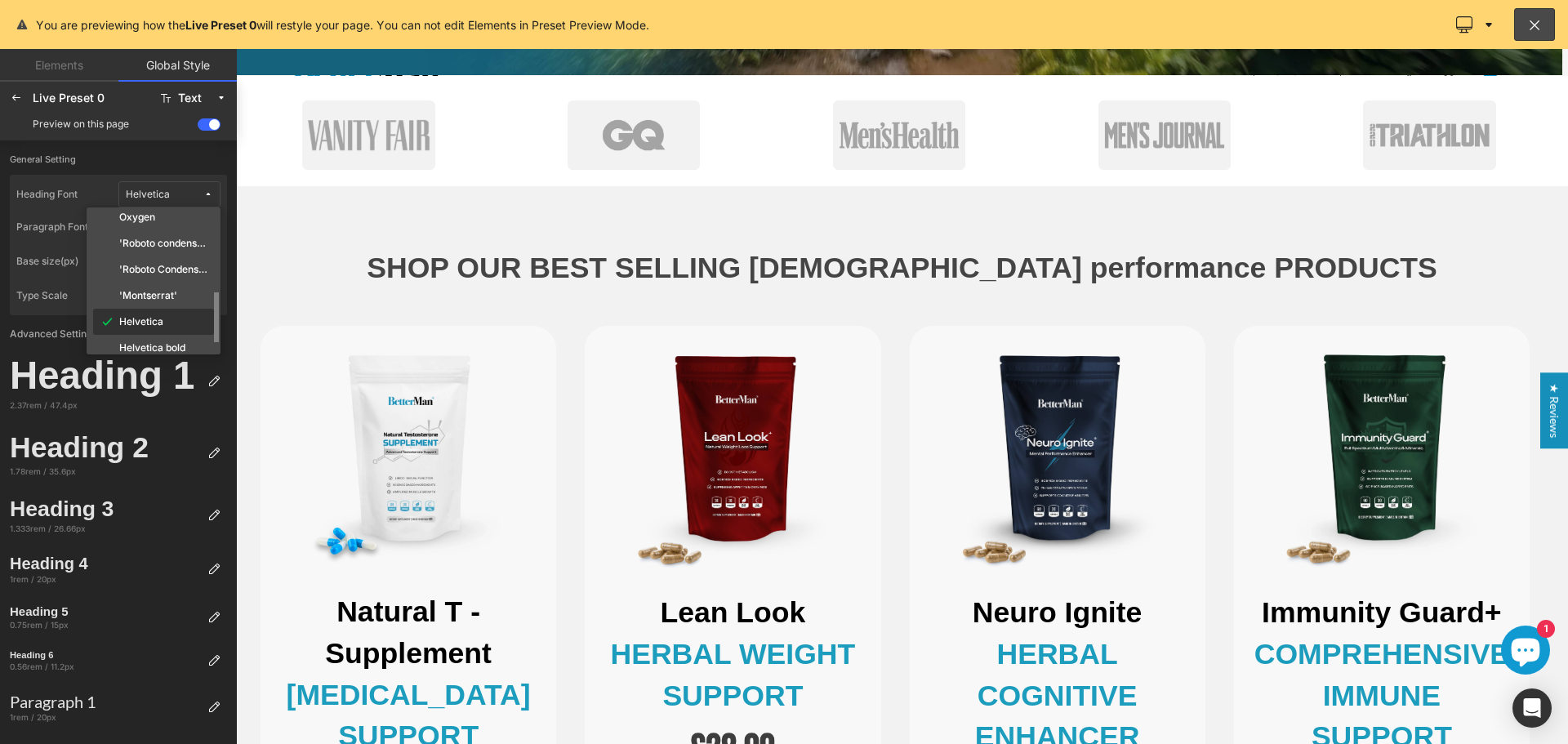
scroll to position [81, 0]
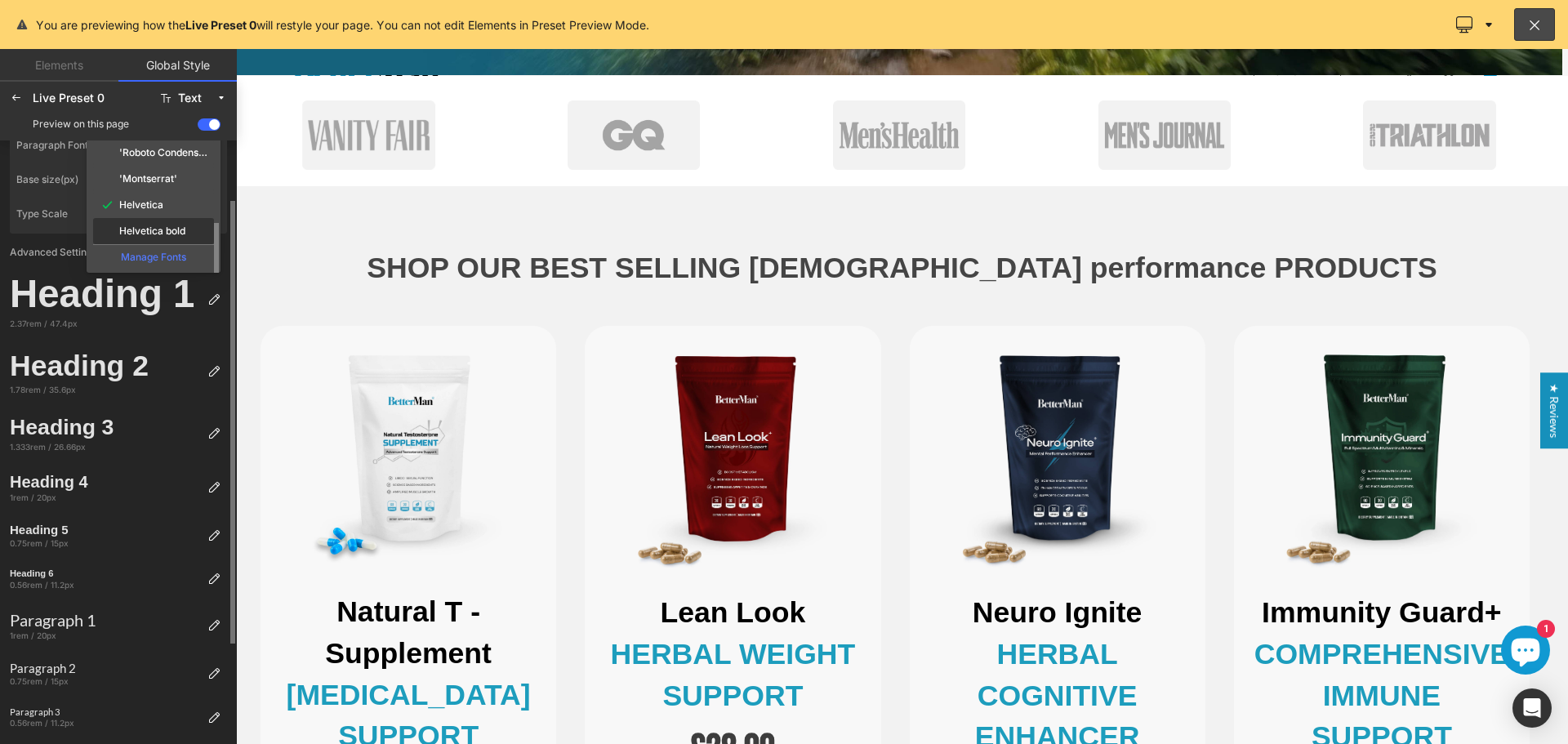
click at [155, 233] on label "Helvetica bold" at bounding box center [152, 231] width 66 height 12
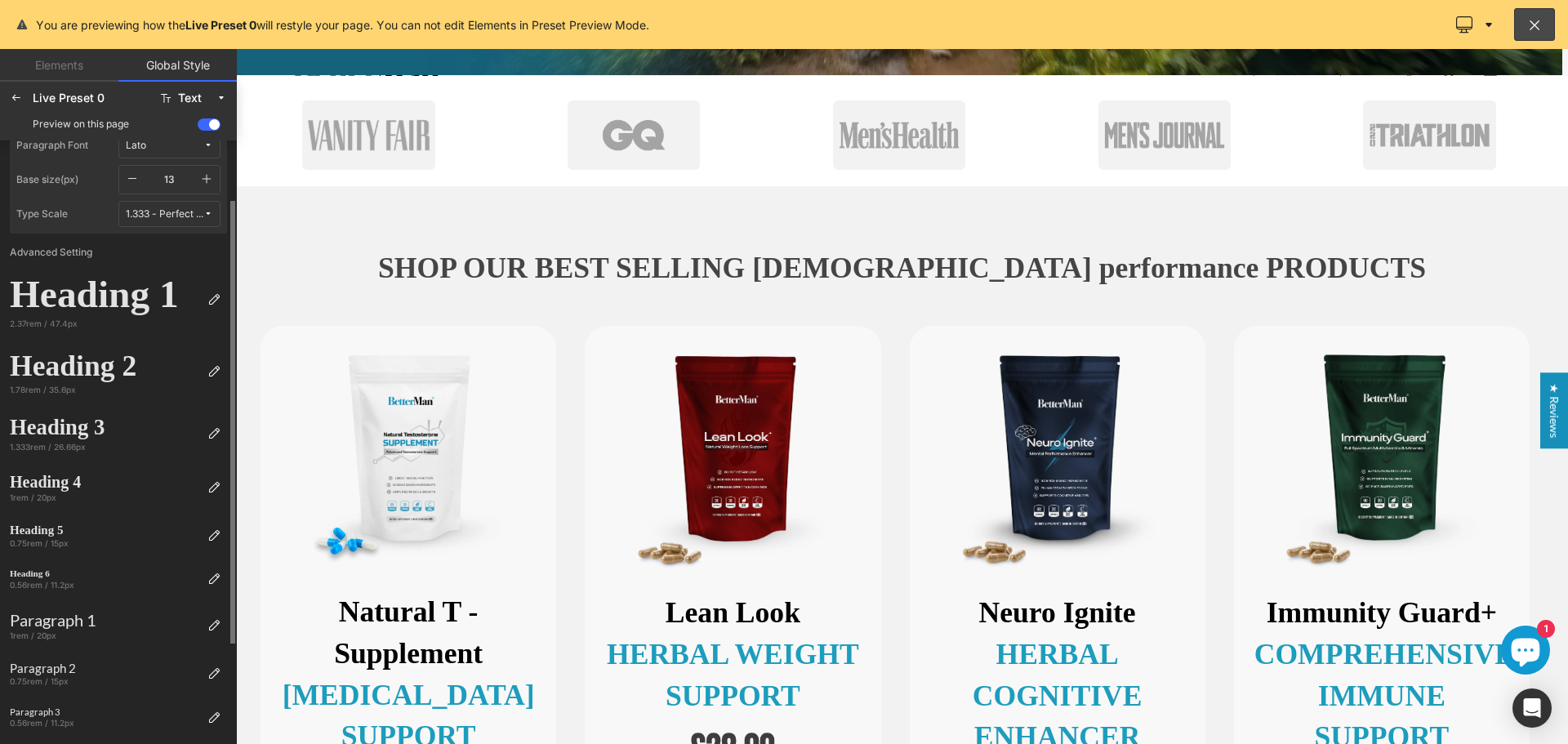
scroll to position [0, 0]
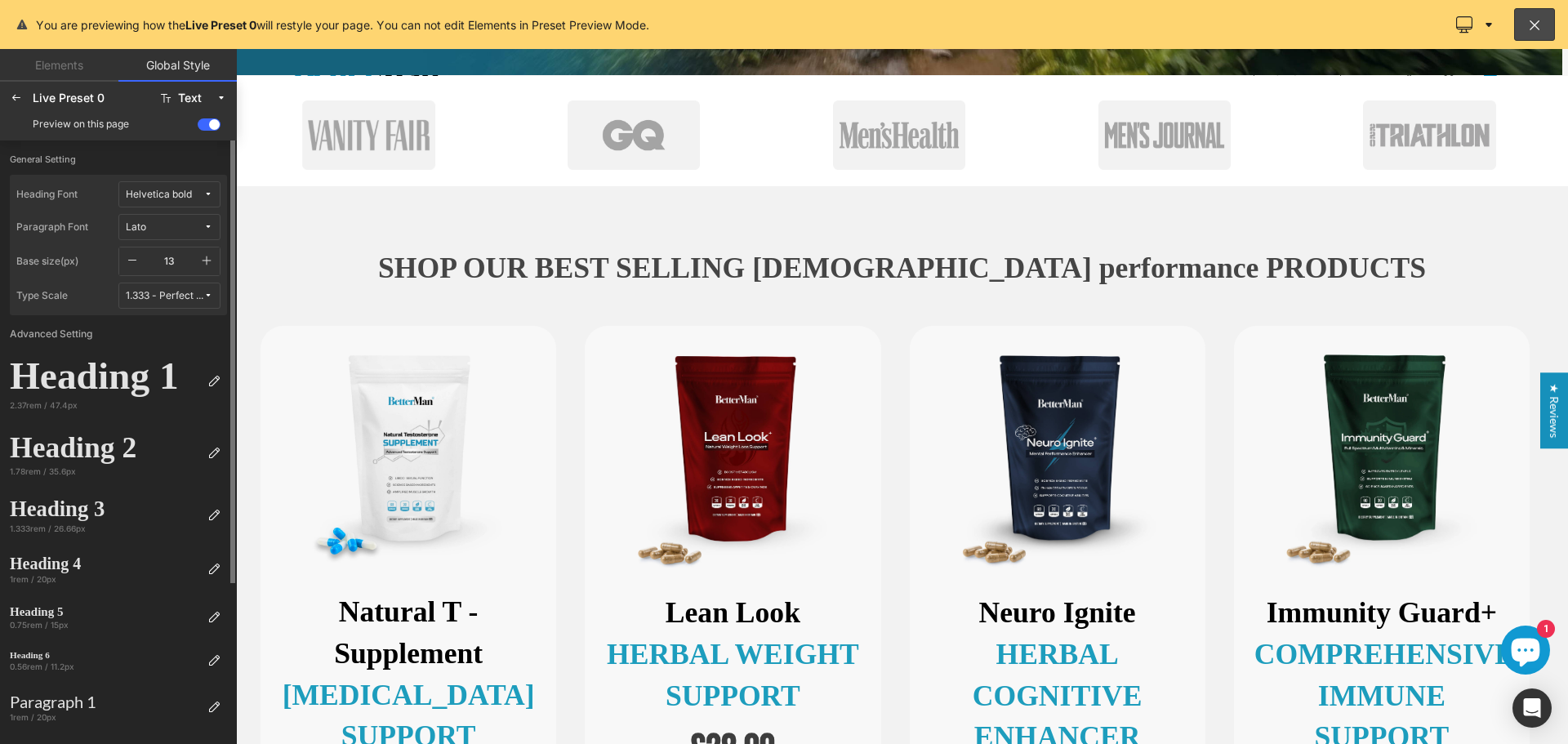
click at [170, 190] on div "Helvetica bold" at bounding box center [159, 194] width 66 height 12
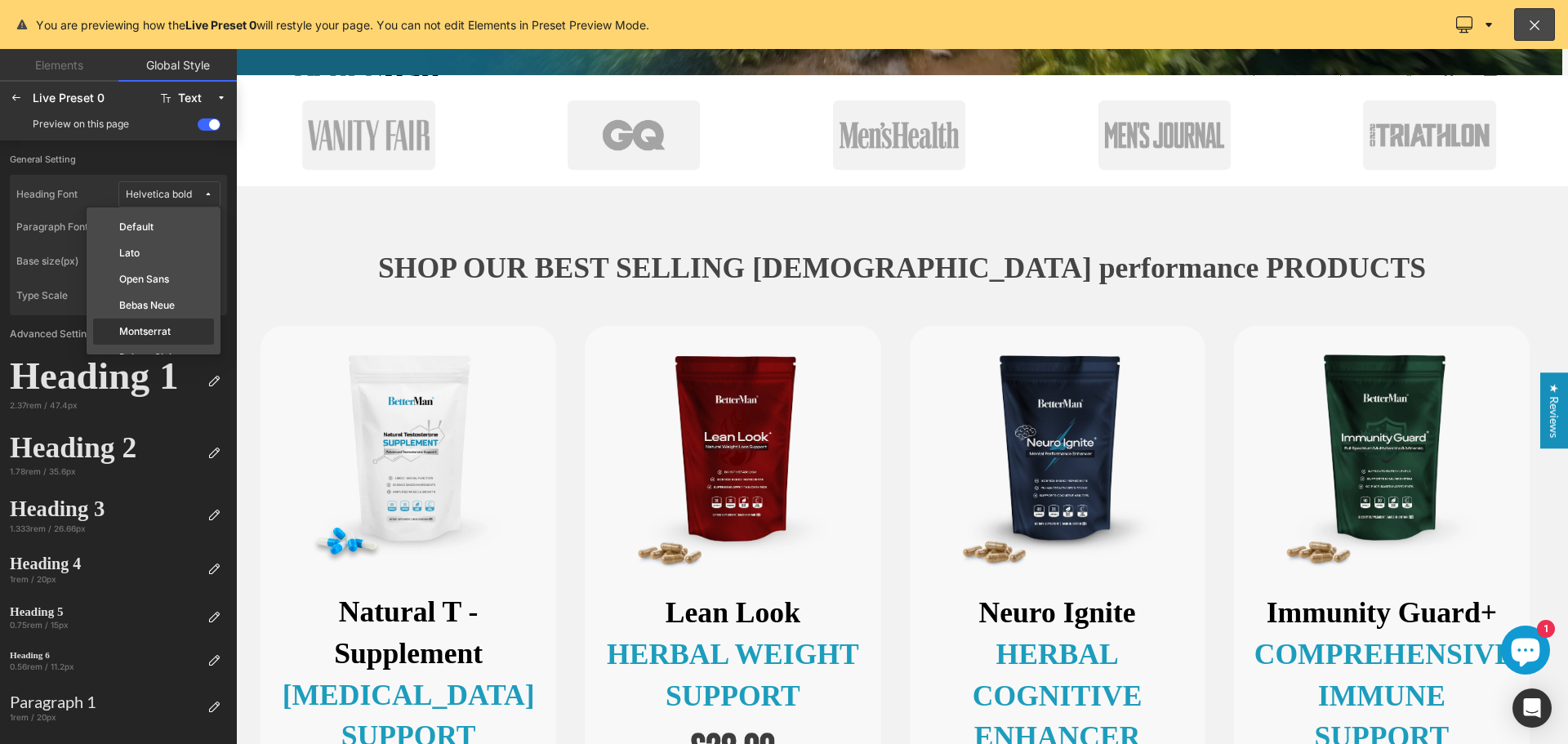
scroll to position [245, 0]
click at [154, 321] on label "Helvetica" at bounding box center [141, 321] width 44 height 12
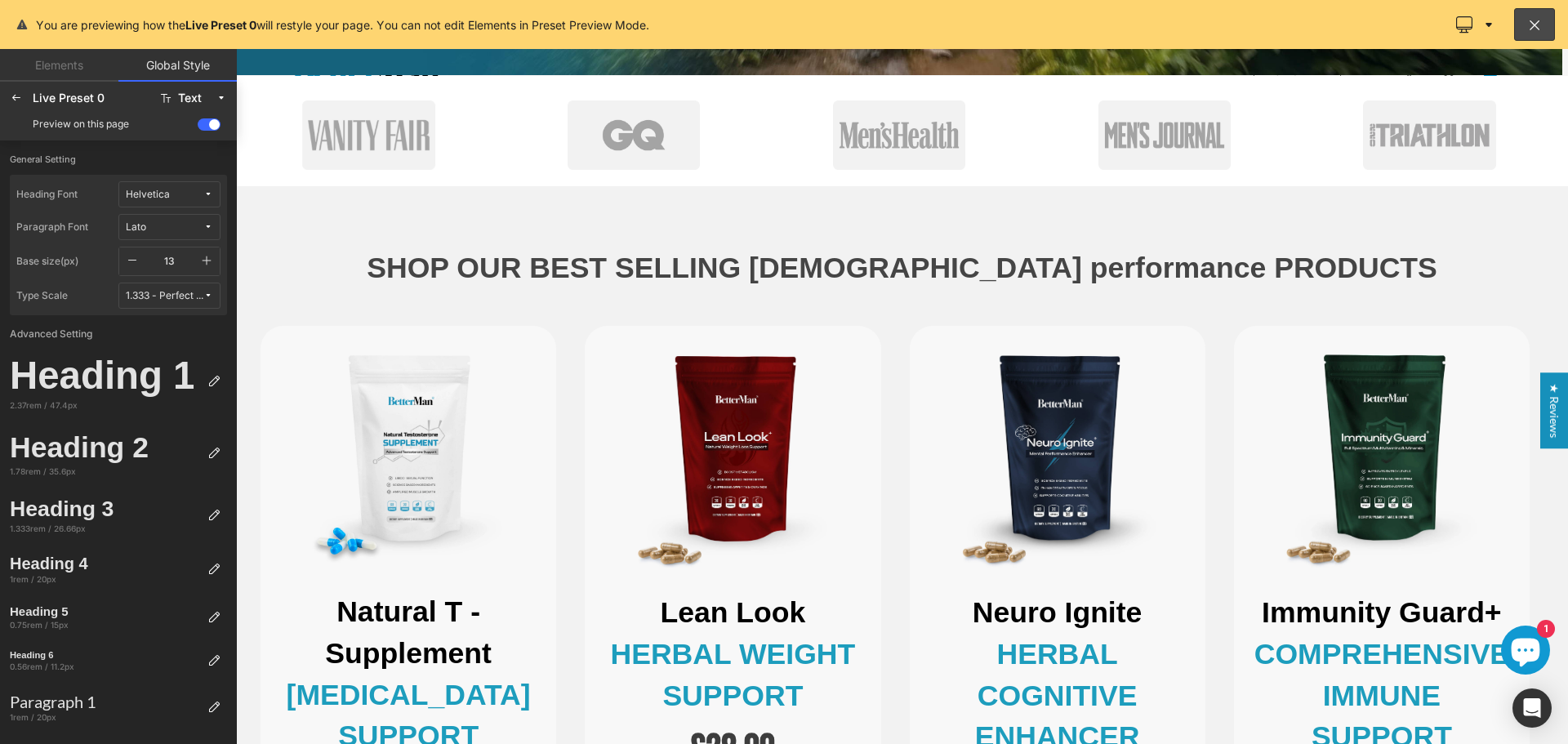
click at [201, 120] on span at bounding box center [208, 124] width 23 height 12
click at [197, 127] on input "checkbox" at bounding box center [197, 127] width 0 height 0
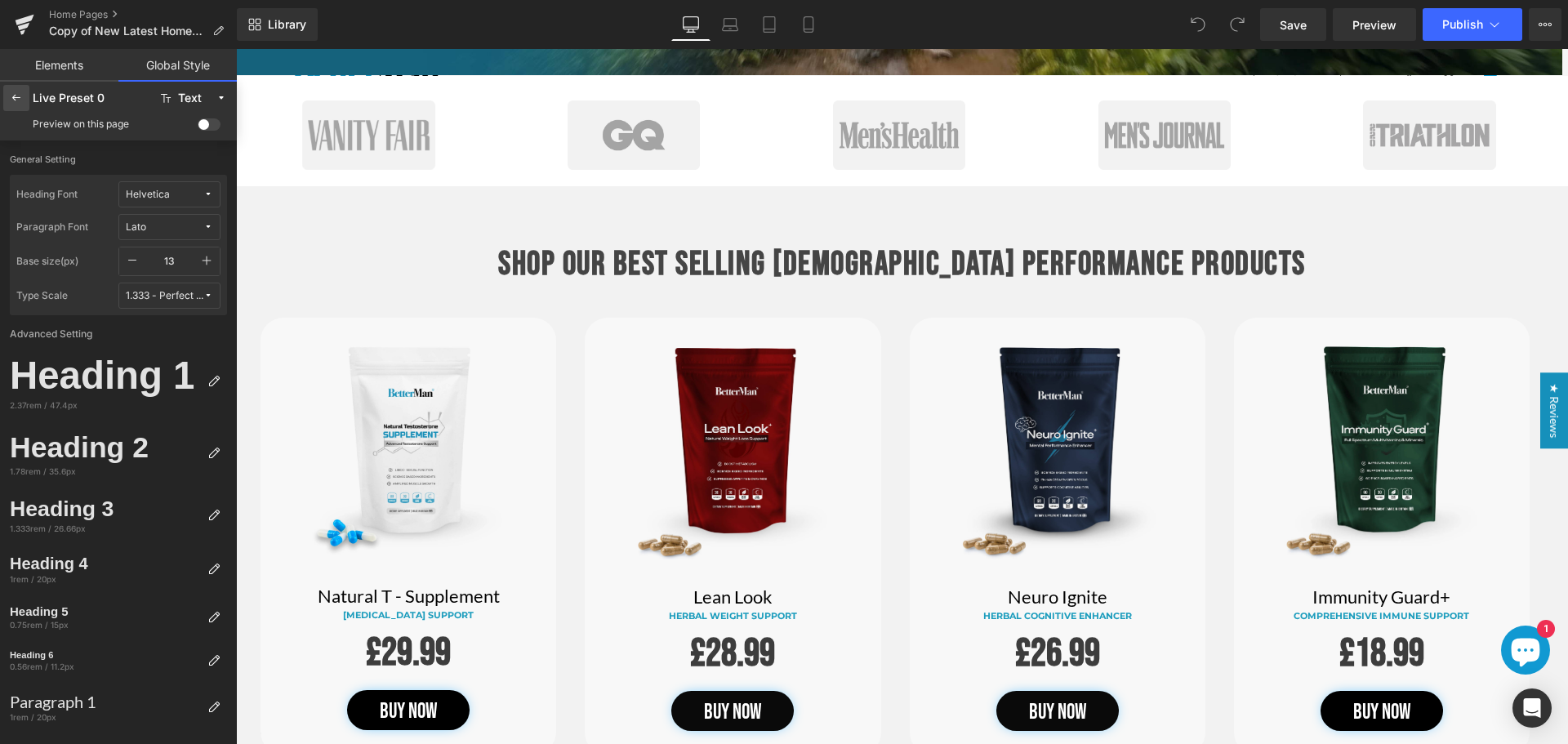
click at [15, 98] on icon at bounding box center [16, 97] width 13 height 13
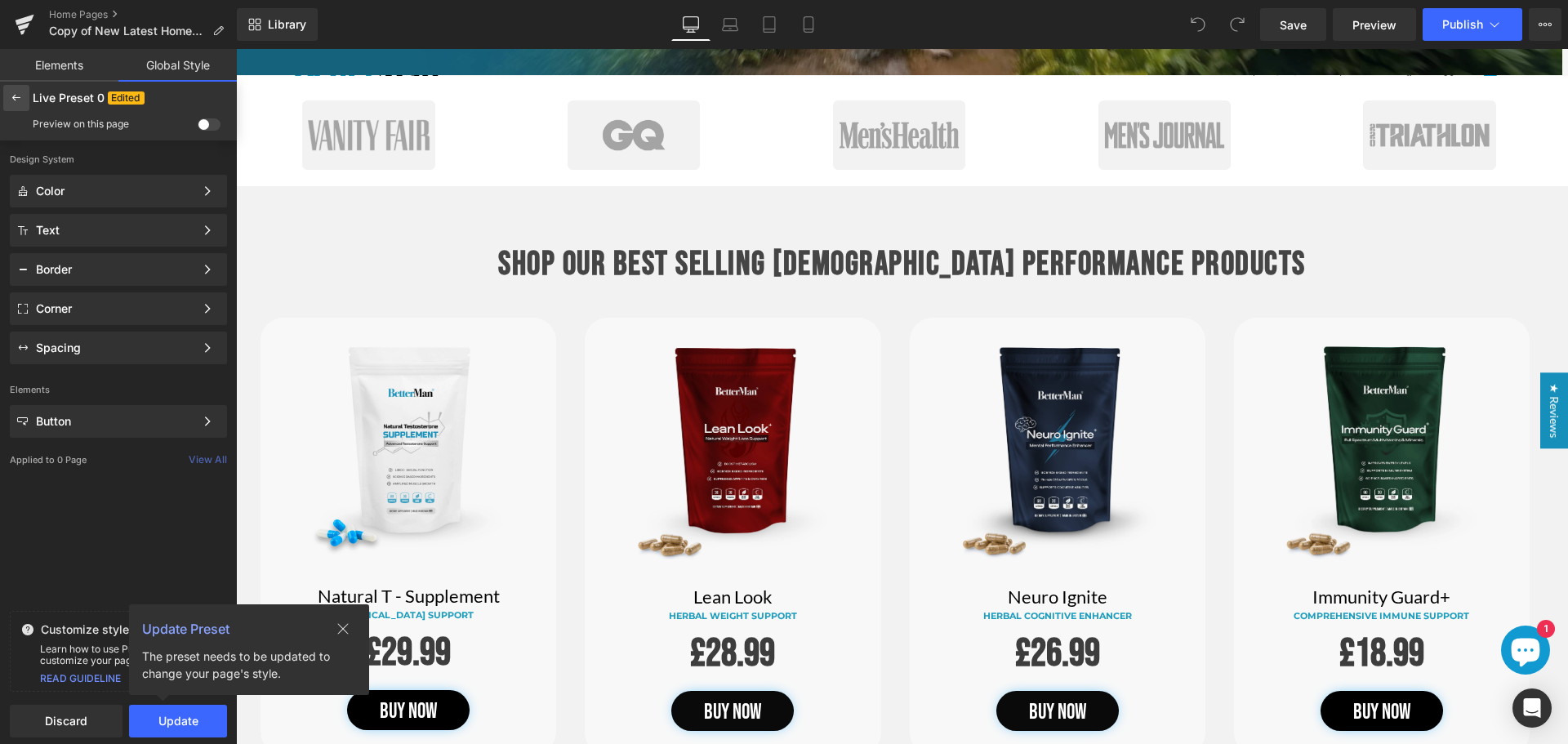
click at [16, 97] on icon at bounding box center [16, 97] width 13 height 13
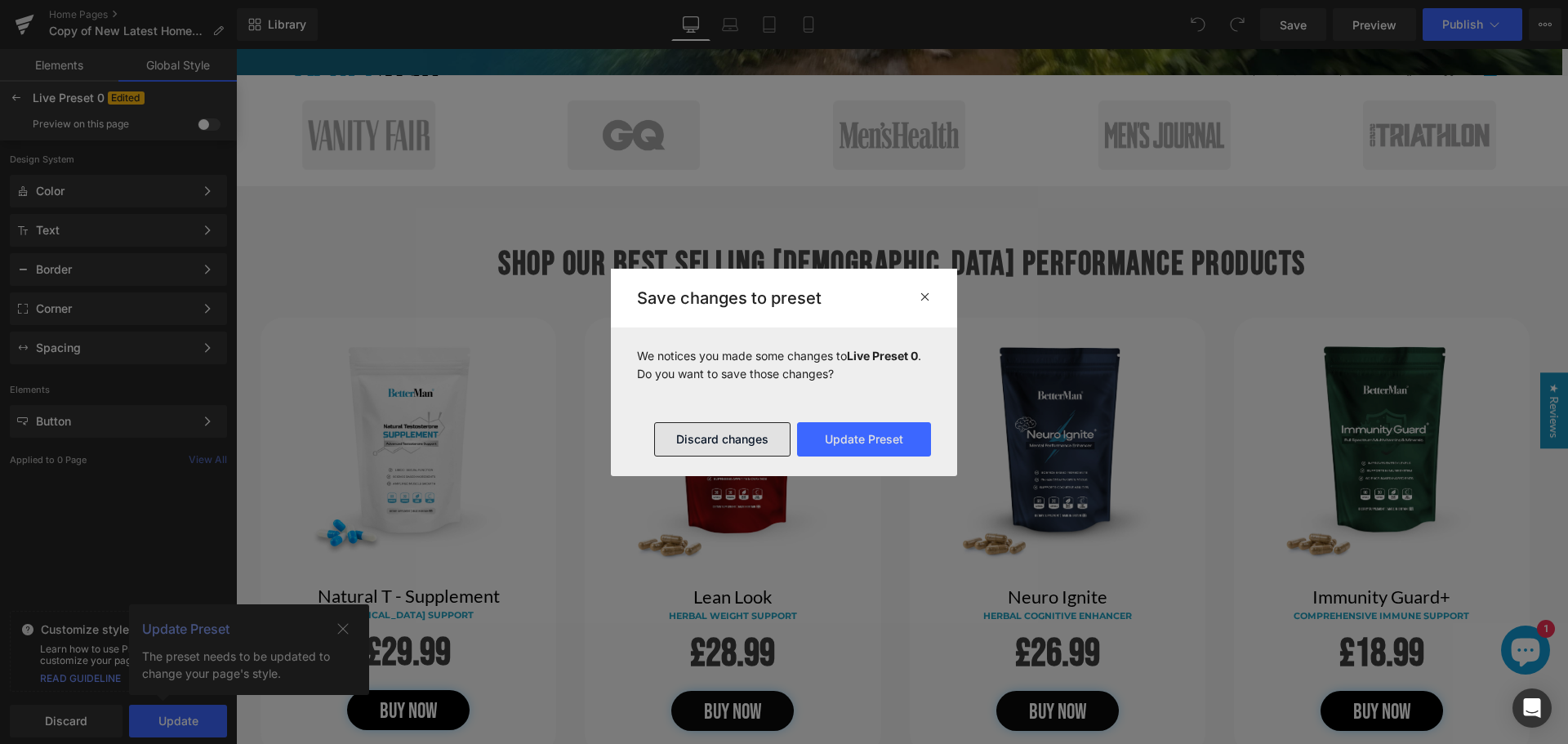
click at [757, 441] on button "Discard changes" at bounding box center [721, 438] width 136 height 35
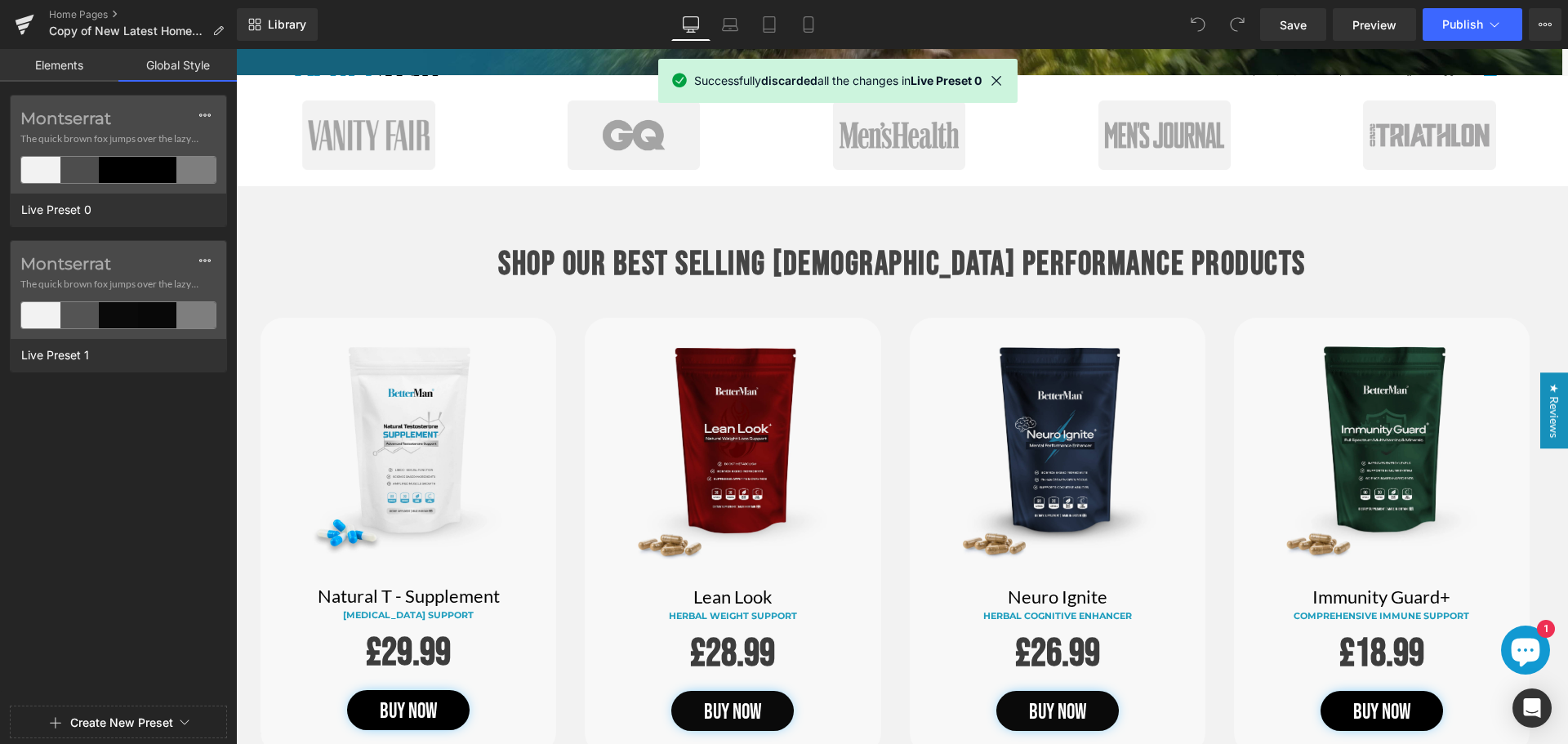
click at [58, 68] on link "Elements" at bounding box center [59, 64] width 118 height 33
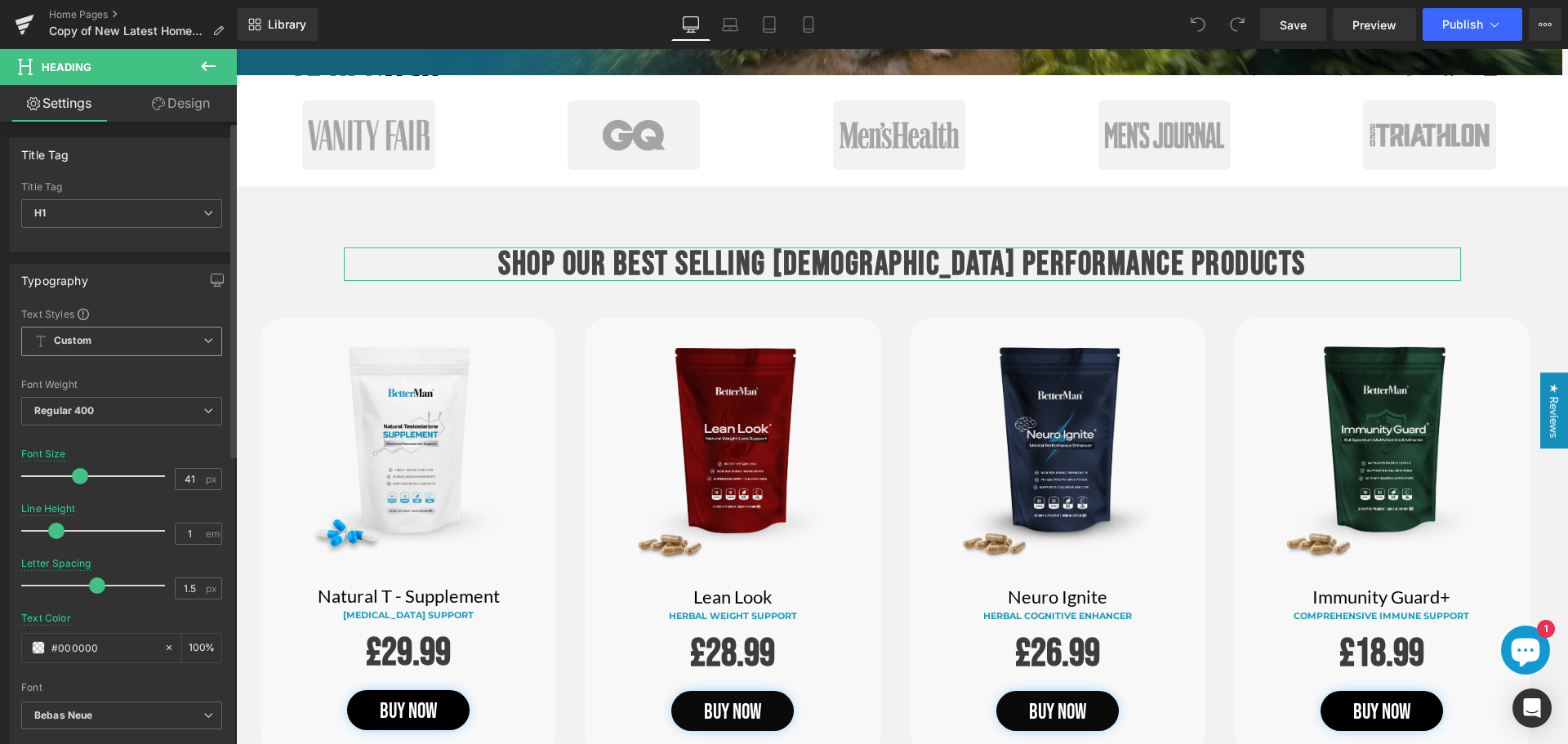
click at [145, 336] on span "Custom Setup Global Style" at bounding box center [121, 341] width 200 height 30
click at [145, 336] on span "Custom Setup Global Style" at bounding box center [118, 341] width 195 height 30
click at [60, 382] on div "Font Weight" at bounding box center [121, 385] width 200 height 12
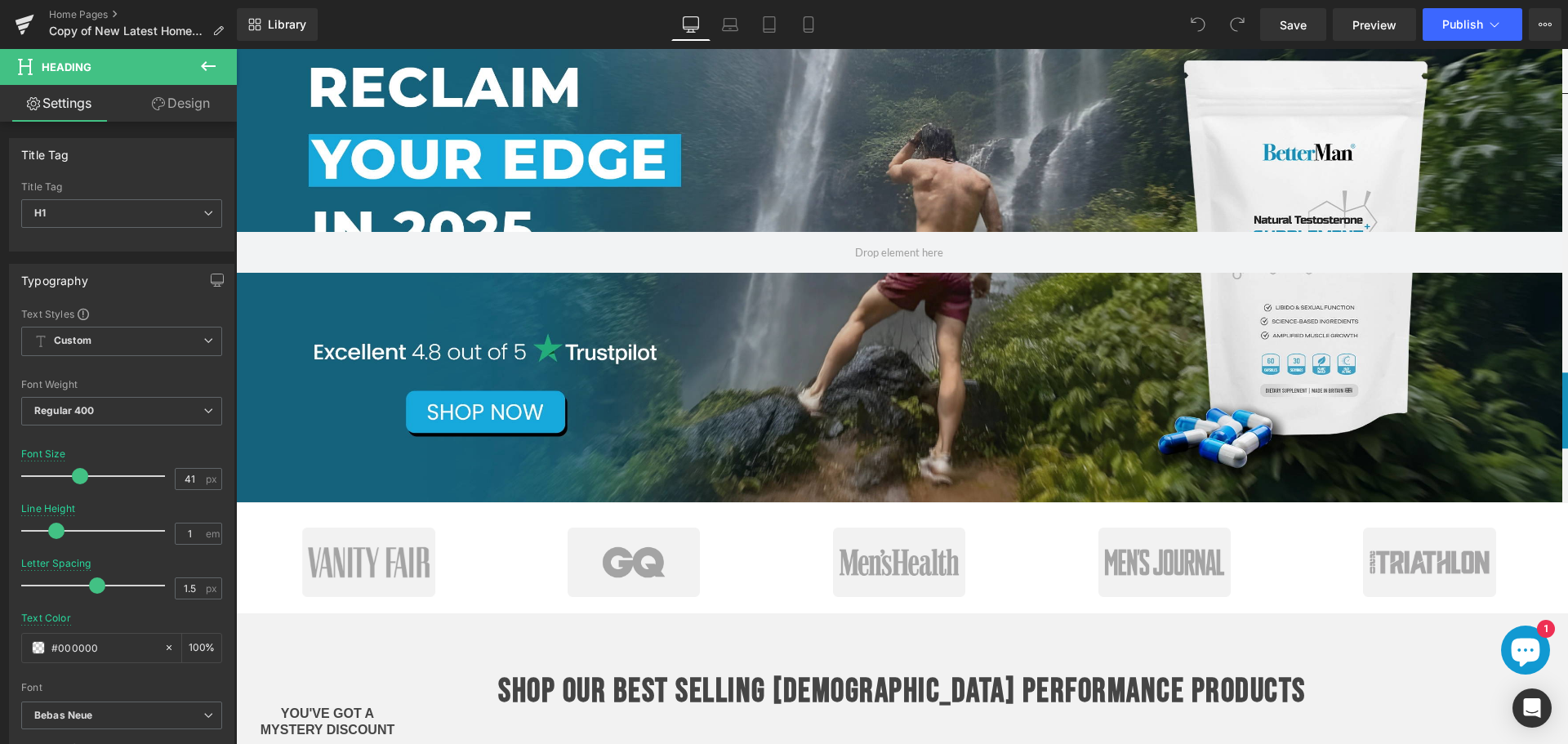
scroll to position [571, 0]
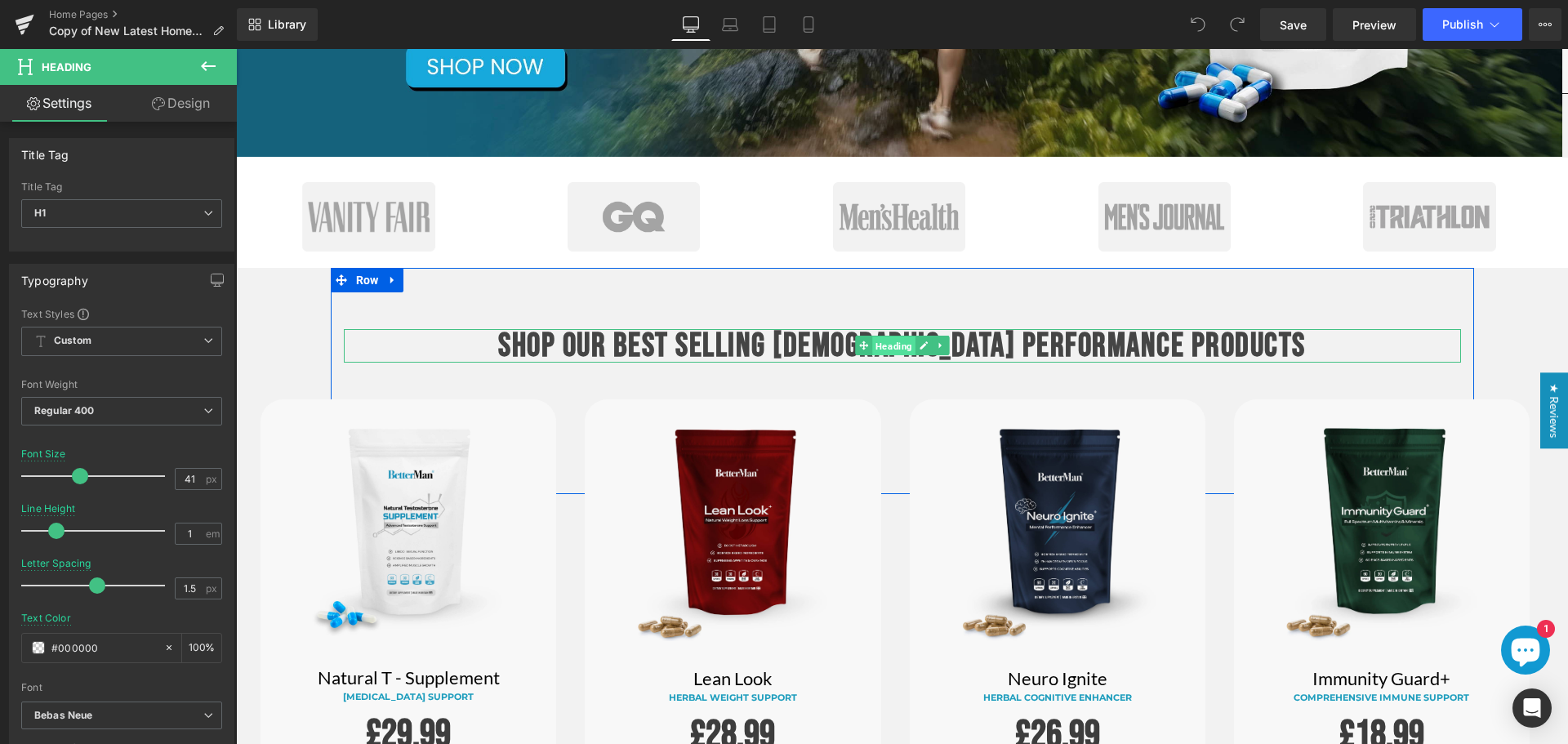
click at [883, 350] on span "Heading" at bounding box center [894, 346] width 44 height 20
click at [1017, 349] on b "SHOP OUR BEST SELLING [DEMOGRAPHIC_DATA] performance PRODUCTS" at bounding box center [902, 345] width 808 height 40
